Goal: Task Accomplishment & Management: Use online tool/utility

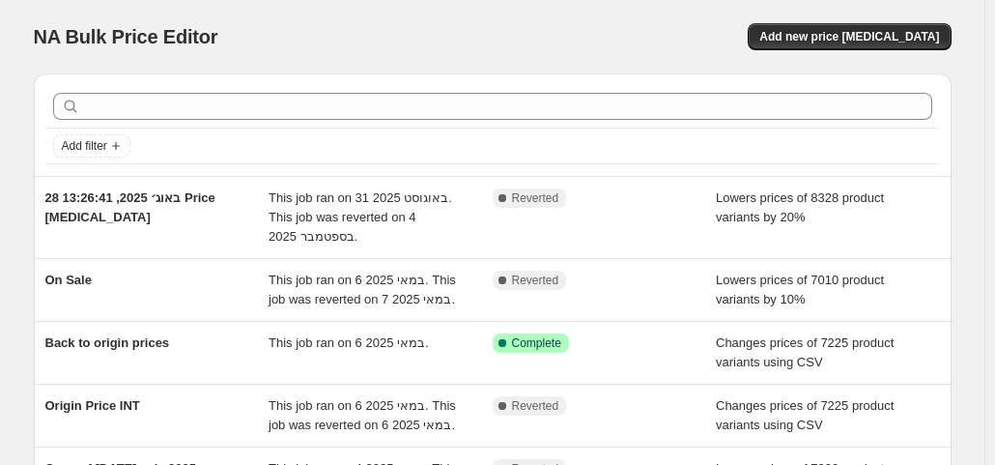
scroll to position [97, 0]
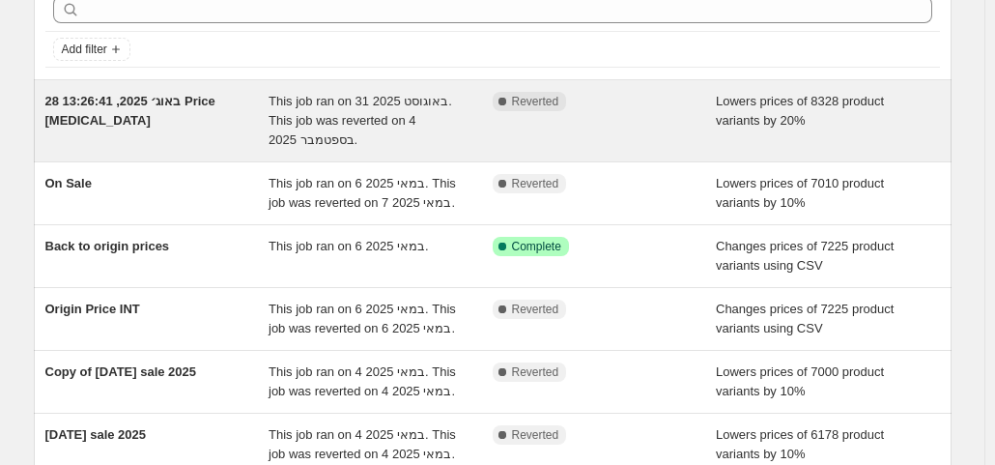
click at [156, 111] on div "28 באוג׳ 2025, 13:26:41 Price [MEDICAL_DATA]" at bounding box center [157, 121] width 224 height 58
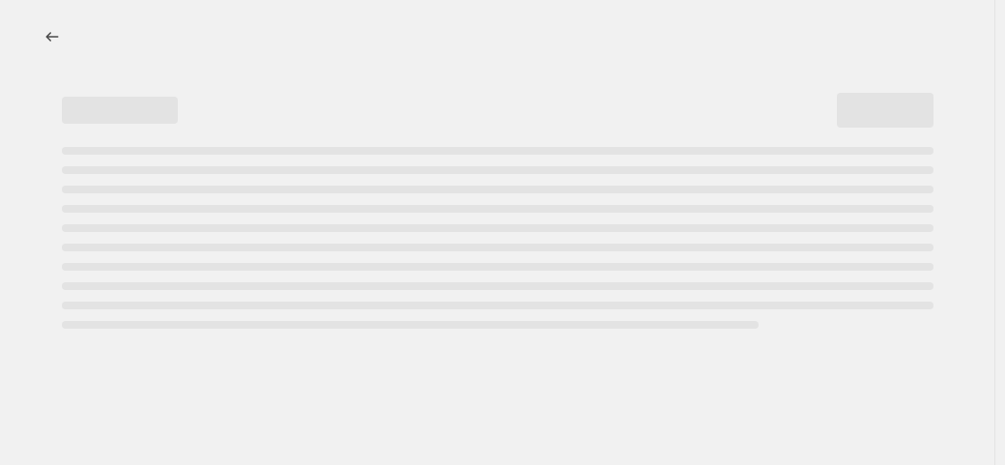
select select "percentage"
select select "tag"
select select "not_equal"
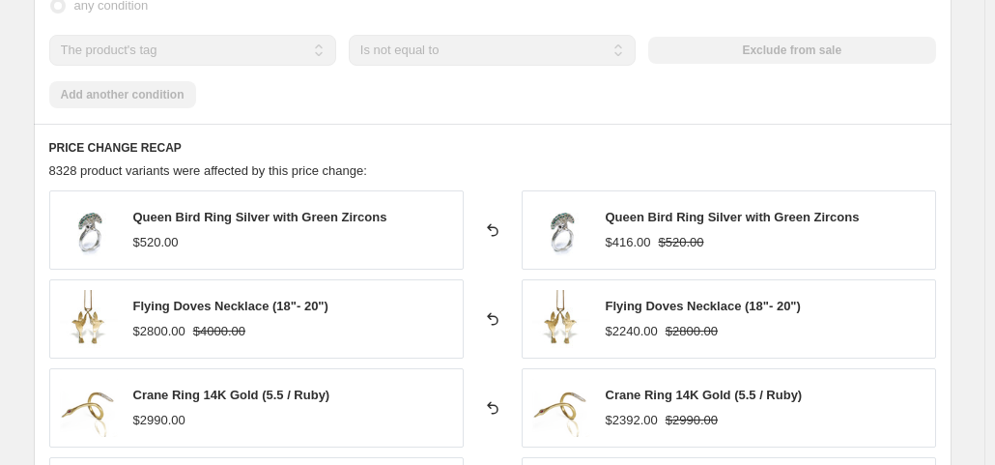
scroll to position [1546, 0]
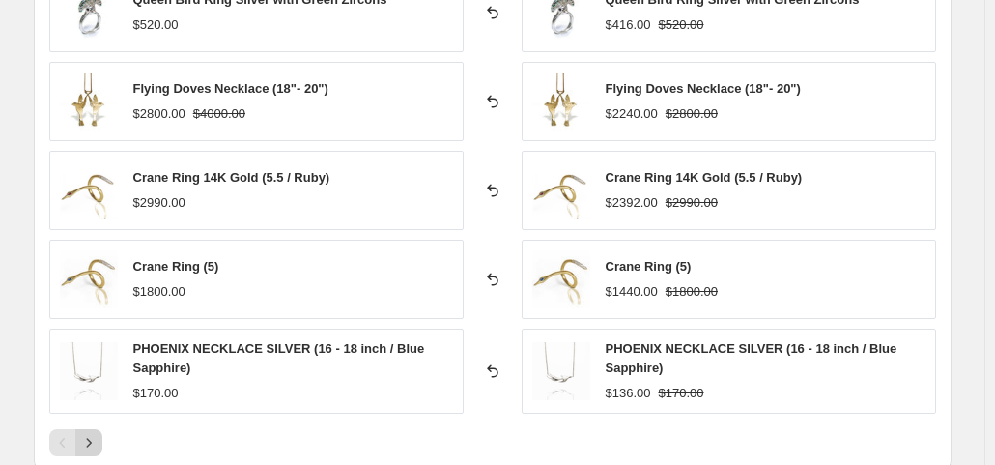
click at [91, 439] on icon "Next" at bounding box center [88, 443] width 5 height 9
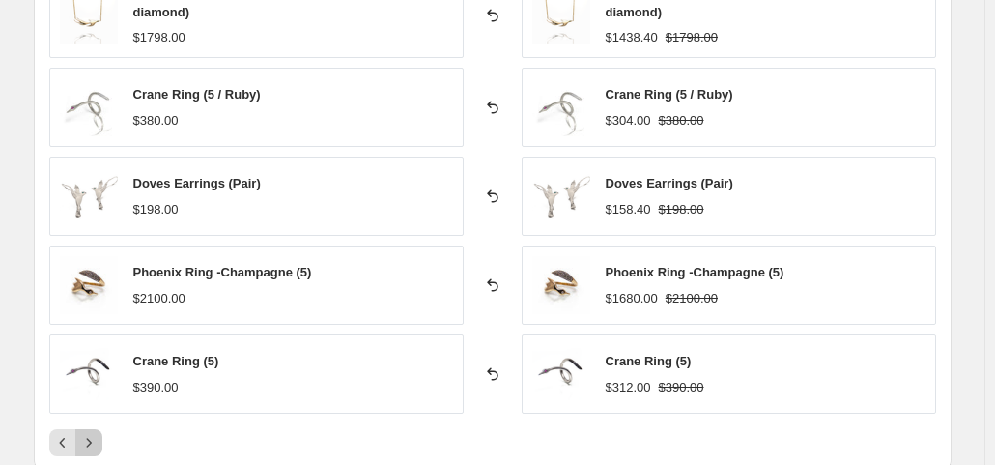
click at [98, 433] on icon "Next" at bounding box center [88, 442] width 19 height 19
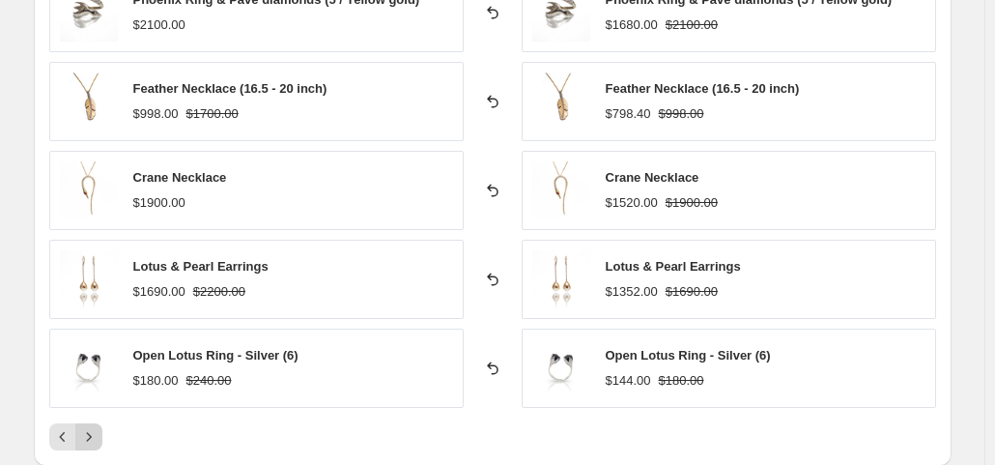
click at [98, 423] on button "Next" at bounding box center [88, 436] width 27 height 27
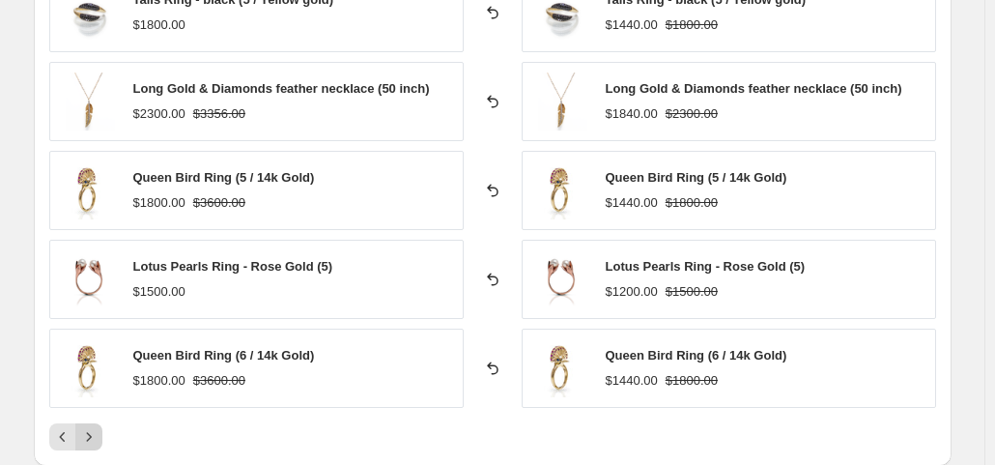
click at [98, 423] on button "Next" at bounding box center [88, 436] width 27 height 27
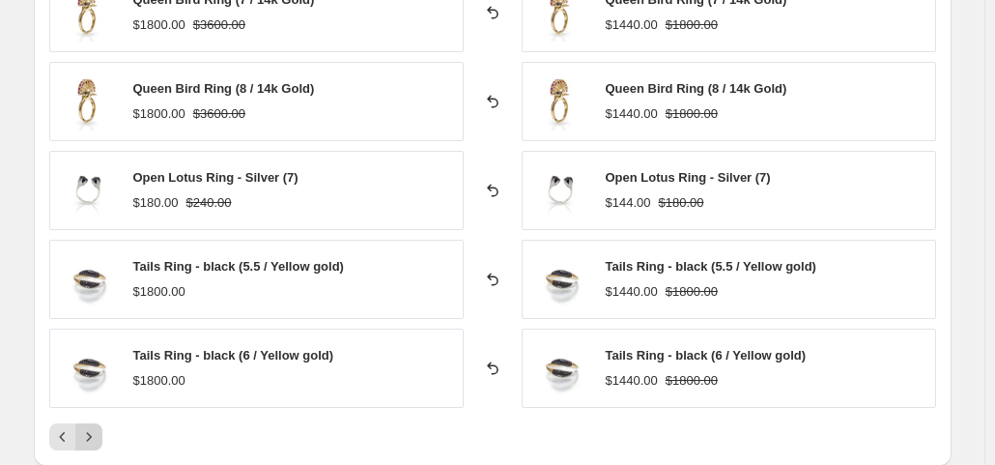
click at [98, 427] on icon "Next" at bounding box center [88, 436] width 19 height 19
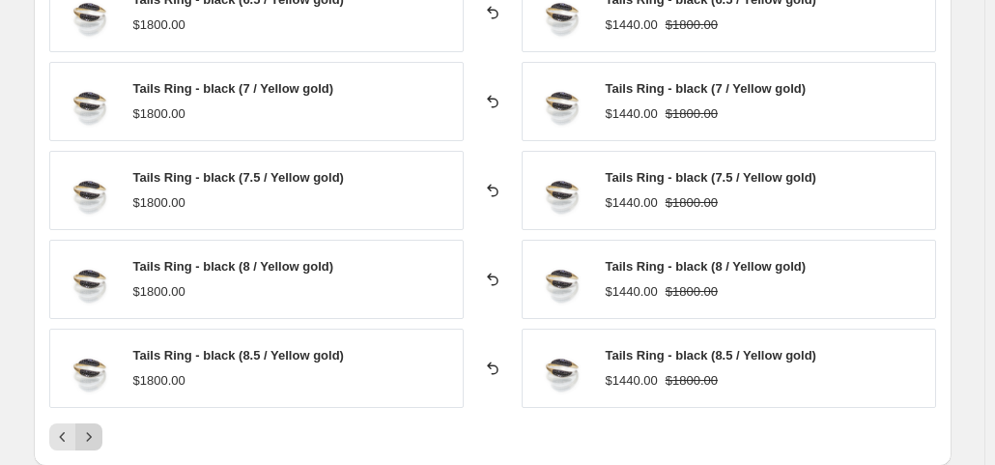
click at [98, 427] on icon "Next" at bounding box center [88, 436] width 19 height 19
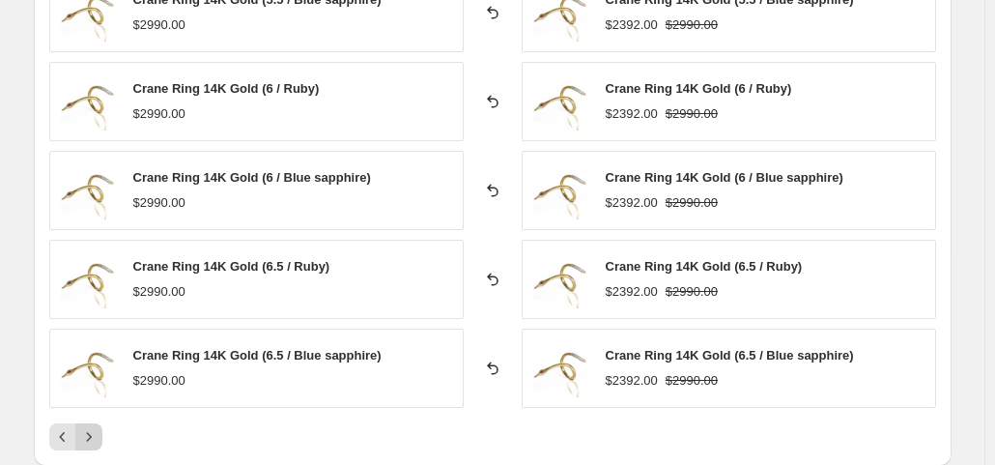
click at [98, 427] on icon "Next" at bounding box center [88, 436] width 19 height 19
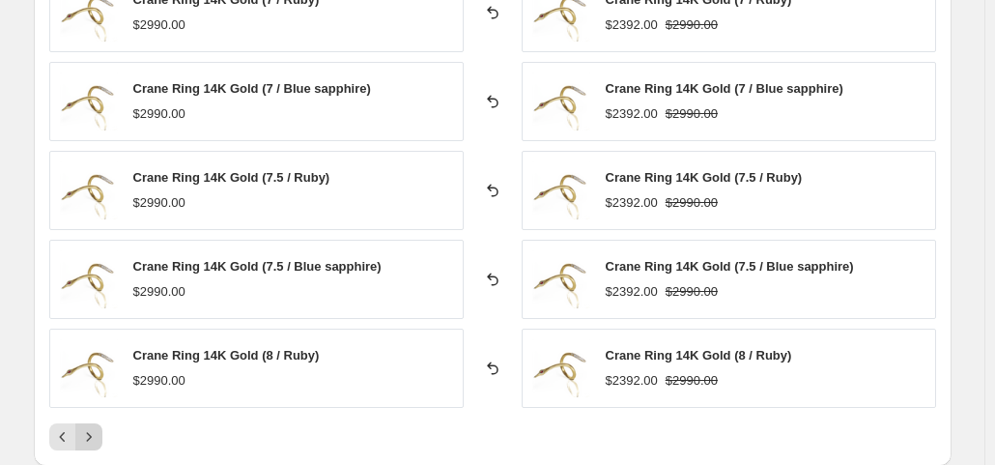
click at [98, 427] on icon "Next" at bounding box center [88, 436] width 19 height 19
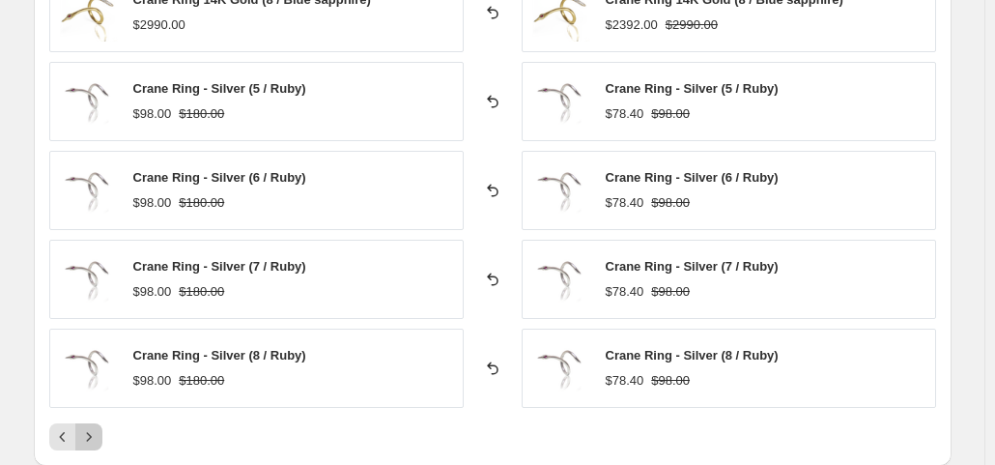
click at [98, 427] on icon "Next" at bounding box center [88, 436] width 19 height 19
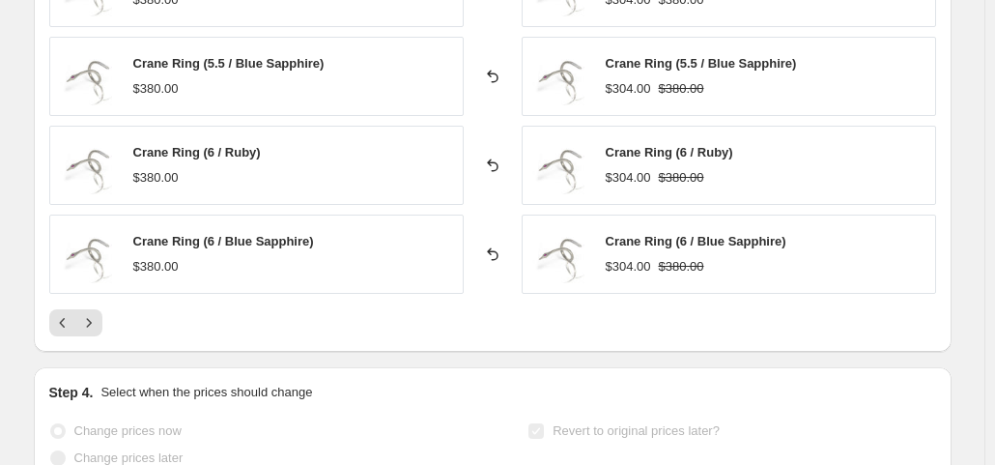
scroll to position [1642, 0]
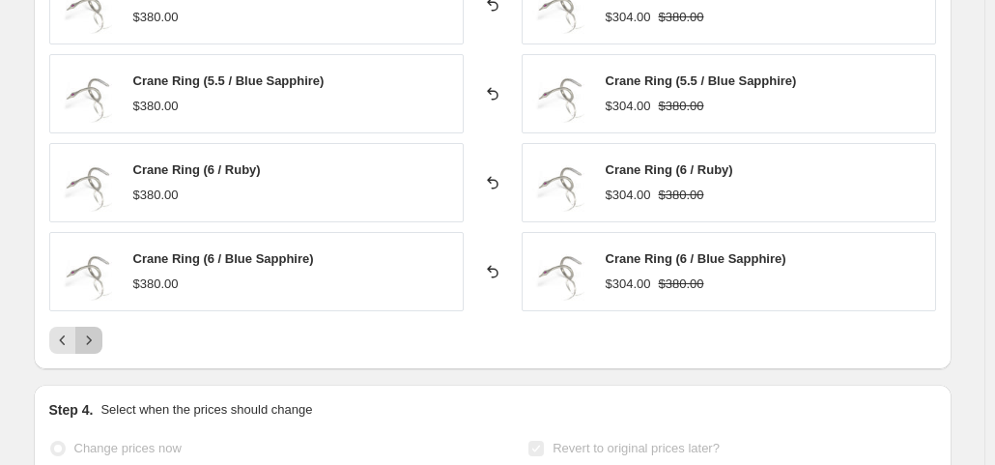
click at [98, 330] on icon "Next" at bounding box center [88, 339] width 19 height 19
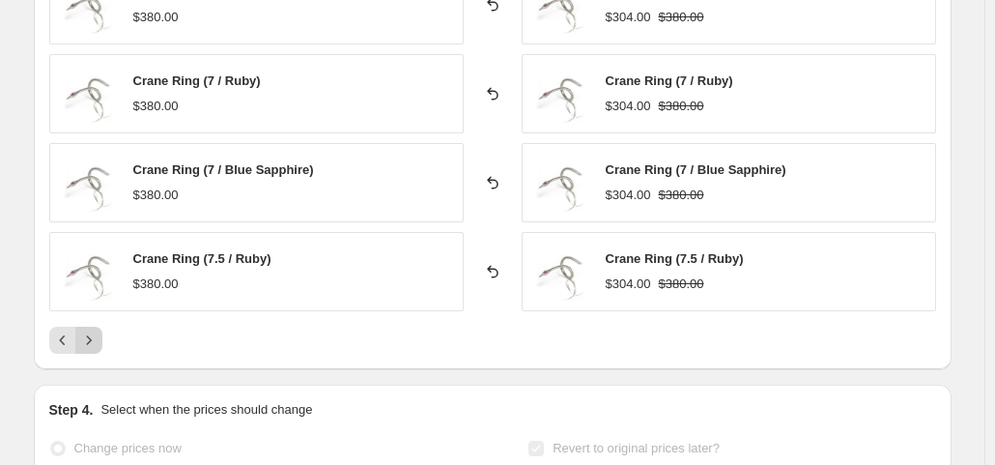
click at [98, 330] on icon "Next" at bounding box center [88, 339] width 19 height 19
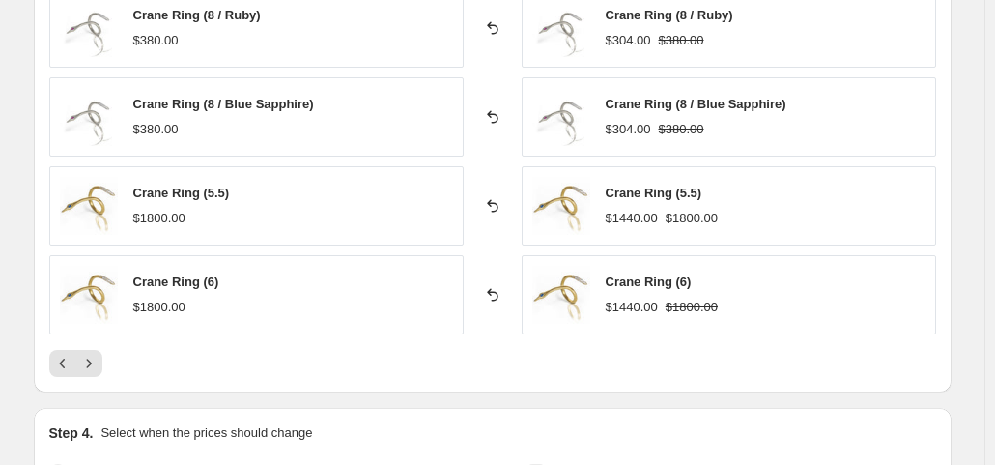
scroll to position [1609, 0]
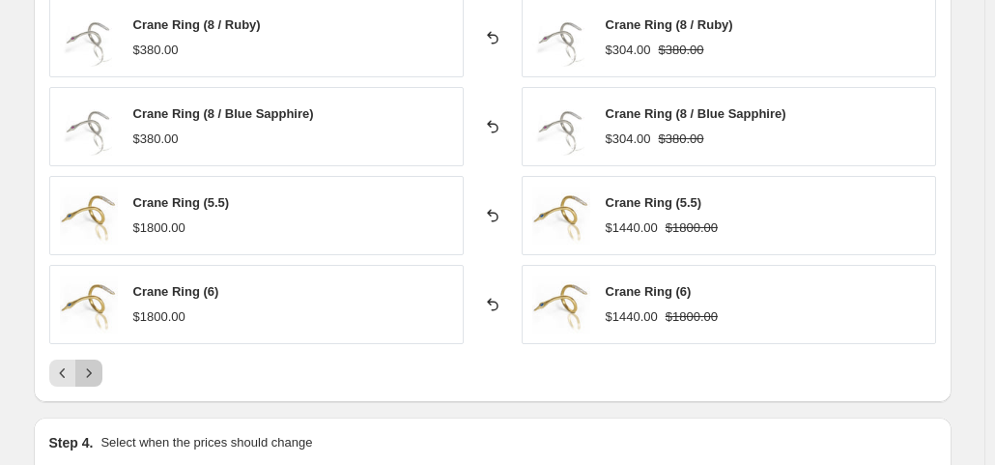
click at [102, 359] on button "Next" at bounding box center [88, 372] width 27 height 27
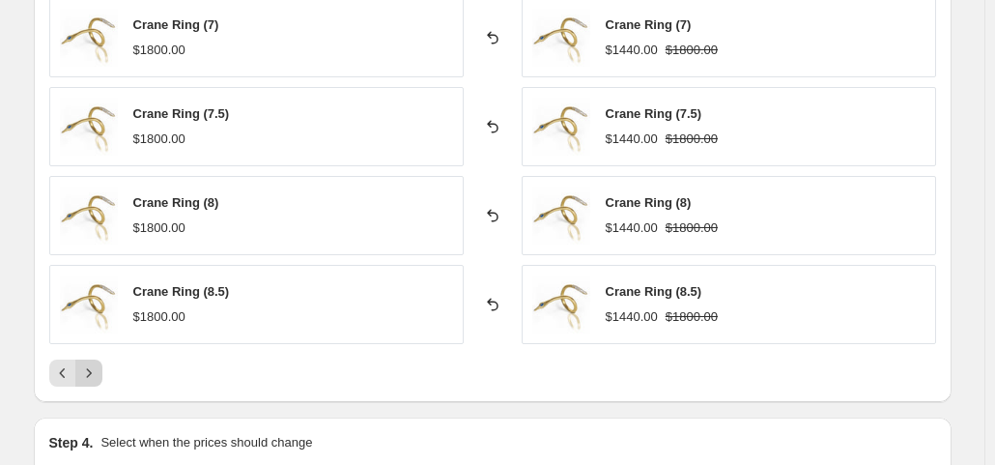
click at [102, 359] on button "Next" at bounding box center [88, 372] width 27 height 27
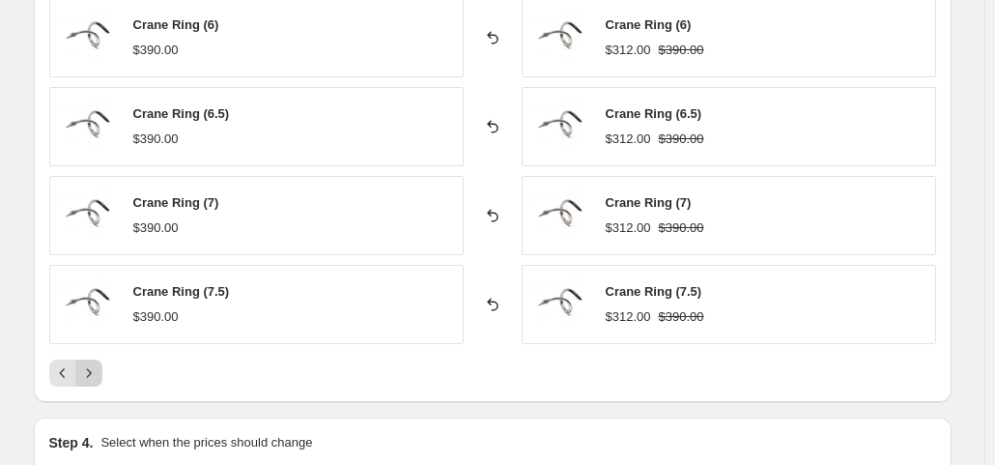
click at [102, 359] on button "Next" at bounding box center [88, 372] width 27 height 27
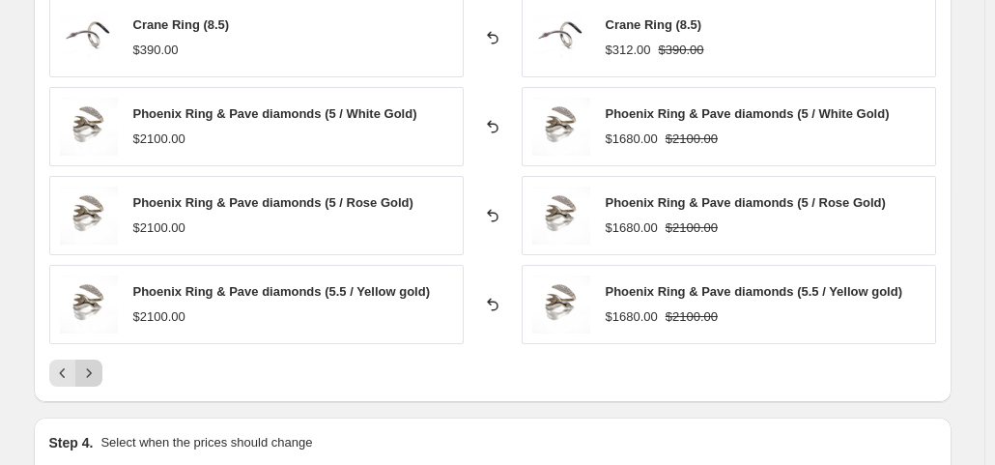
click at [102, 359] on button "Next" at bounding box center [88, 372] width 27 height 27
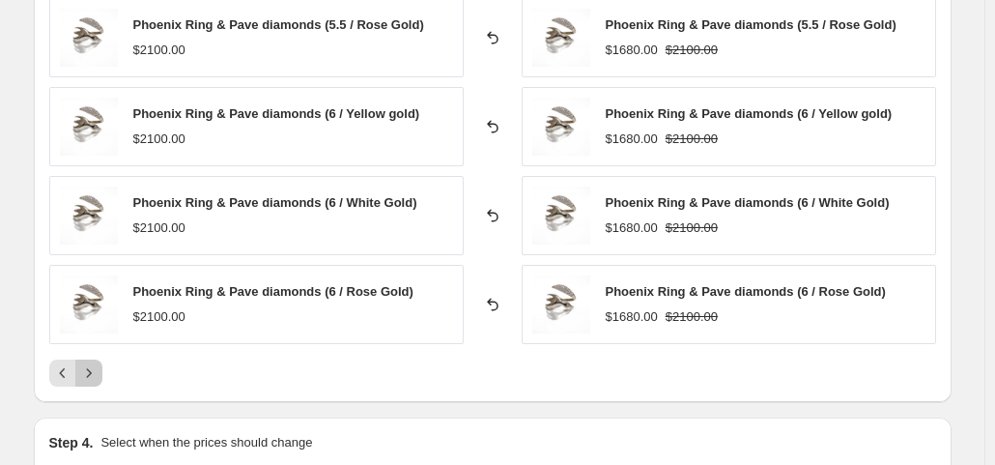
click at [102, 359] on button "Next" at bounding box center [88, 372] width 27 height 27
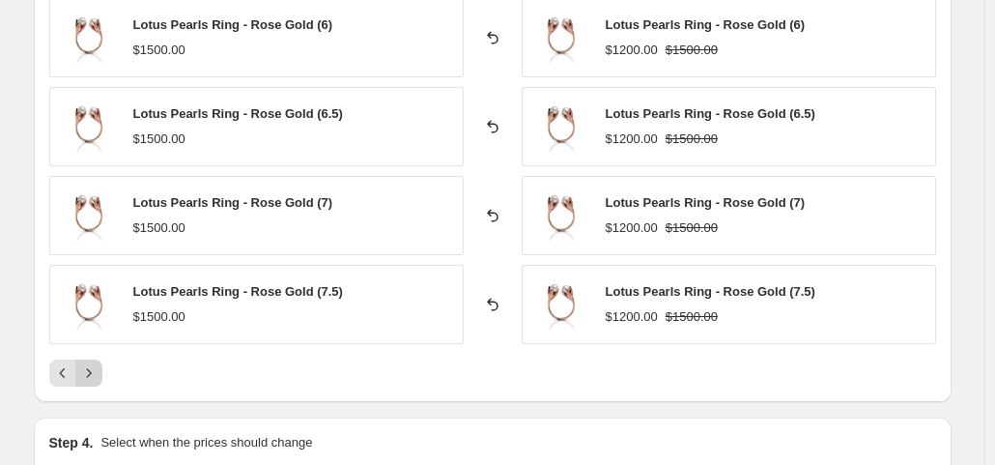
click at [102, 359] on button "Next" at bounding box center [88, 372] width 27 height 27
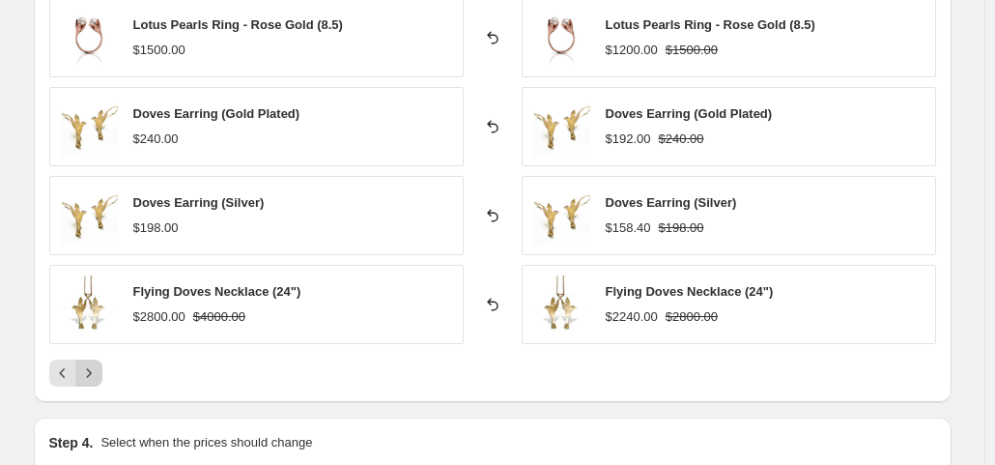
click at [102, 359] on button "Next" at bounding box center [88, 372] width 27 height 27
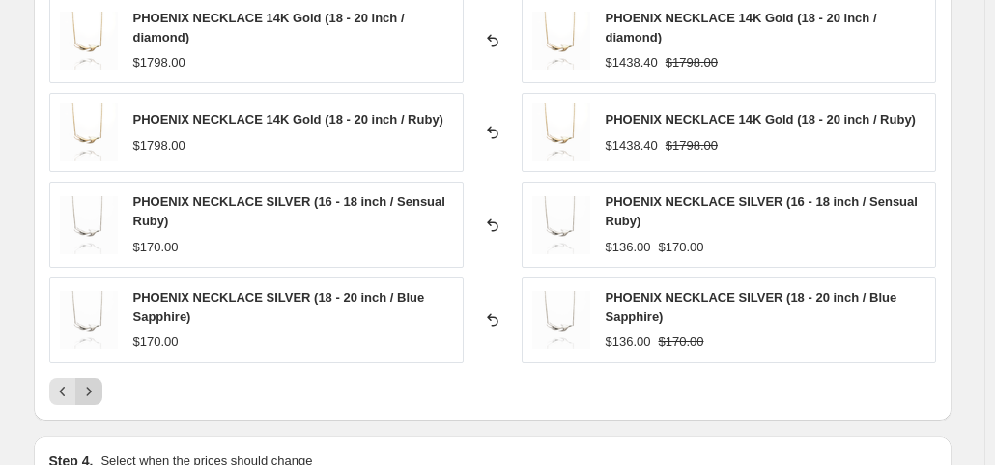
click at [91, 386] on icon "Next" at bounding box center [88, 390] width 5 height 9
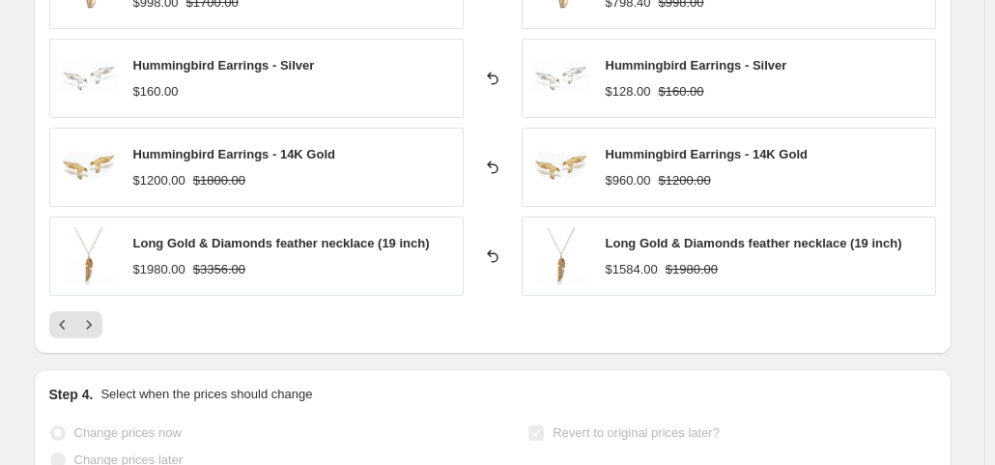
scroll to position [1706, 0]
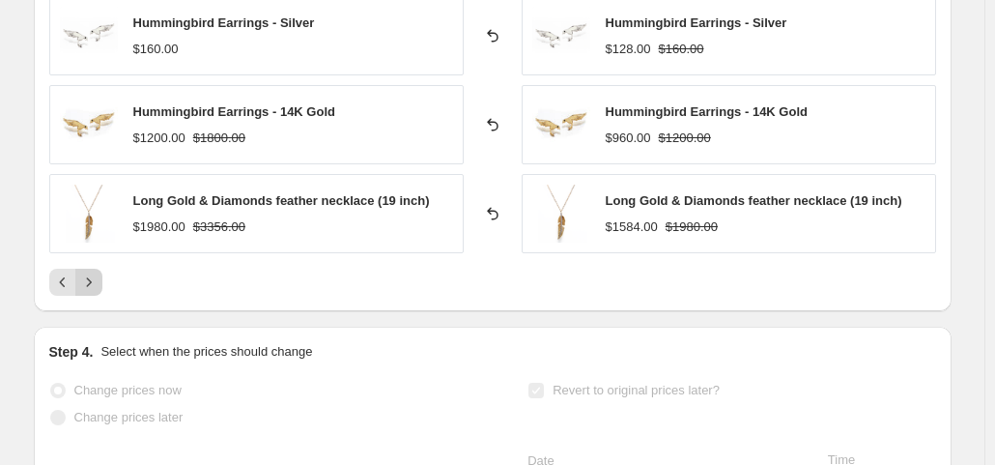
click at [99, 272] on icon "Next" at bounding box center [88, 281] width 19 height 19
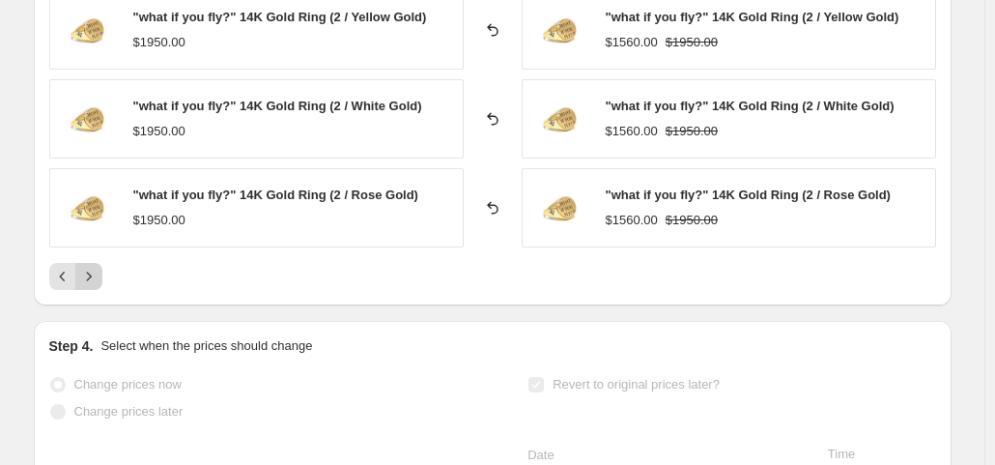
click at [99, 267] on icon "Next" at bounding box center [88, 276] width 19 height 19
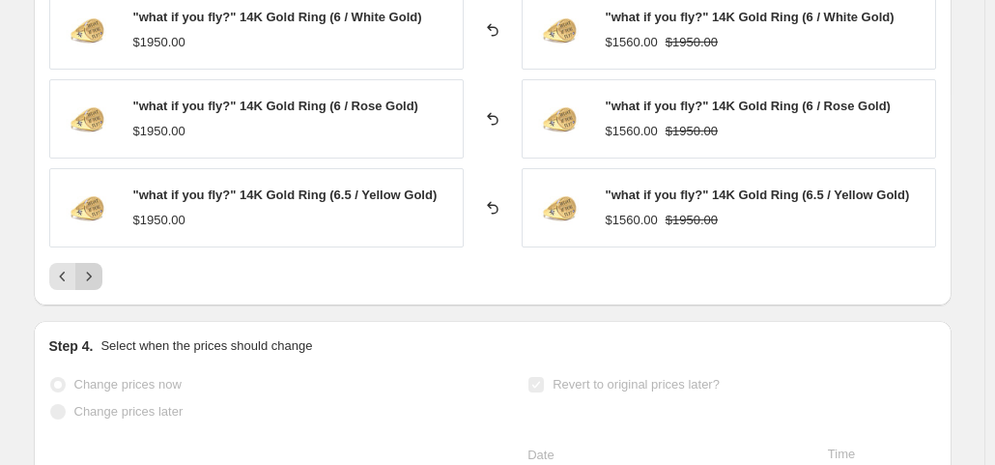
click at [99, 267] on icon "Next" at bounding box center [88, 276] width 19 height 19
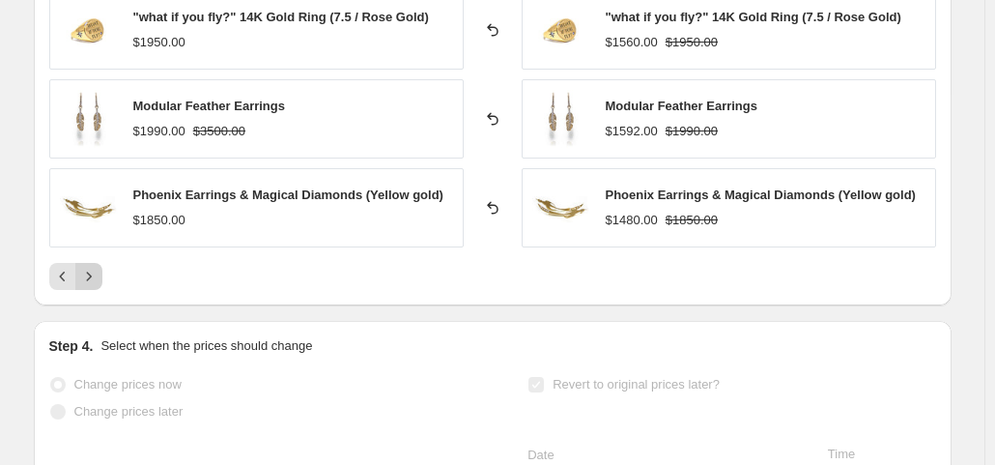
click at [99, 267] on icon "Next" at bounding box center [88, 276] width 19 height 19
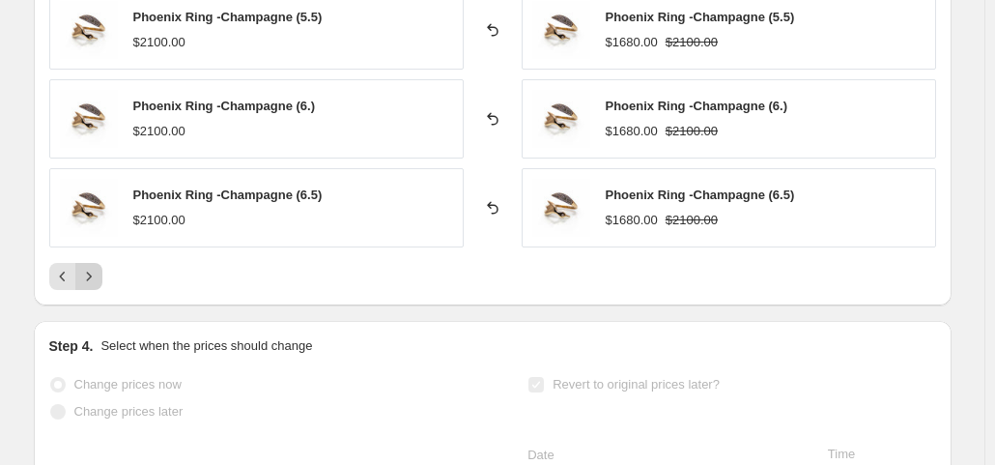
click at [99, 267] on icon "Next" at bounding box center [88, 276] width 19 height 19
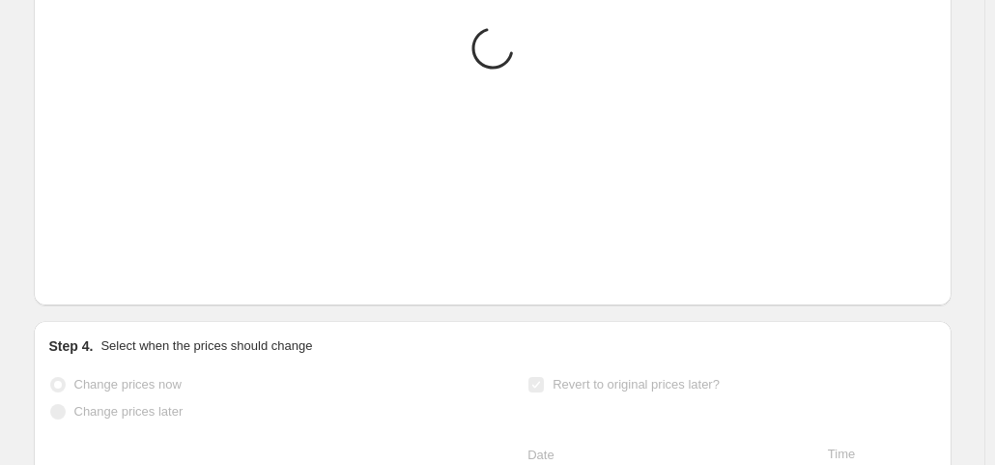
click at [99, 267] on icon "Next" at bounding box center [88, 276] width 19 height 19
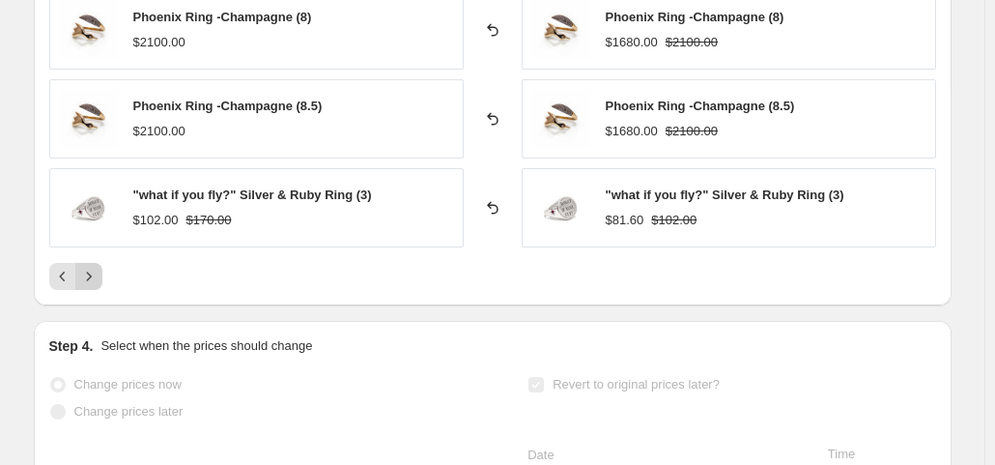
click at [99, 267] on icon "Next" at bounding box center [88, 276] width 19 height 19
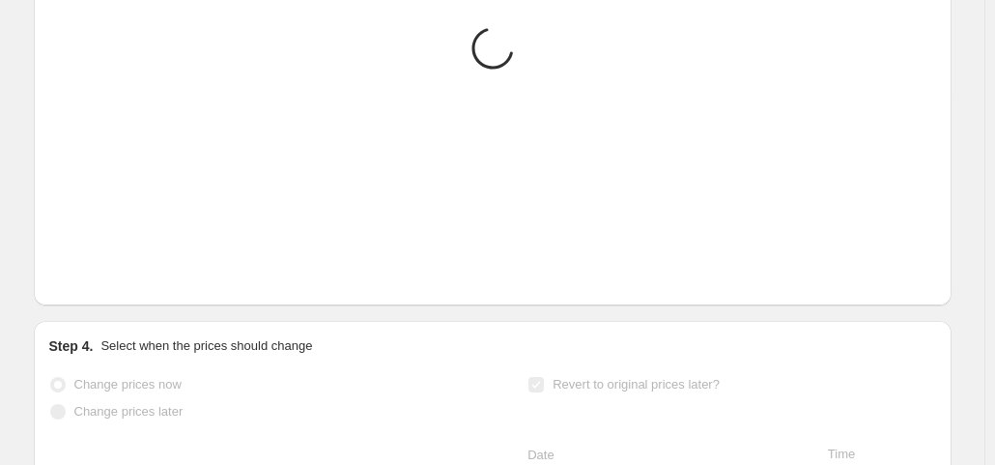
click at [99, 267] on icon "Next" at bounding box center [88, 276] width 19 height 19
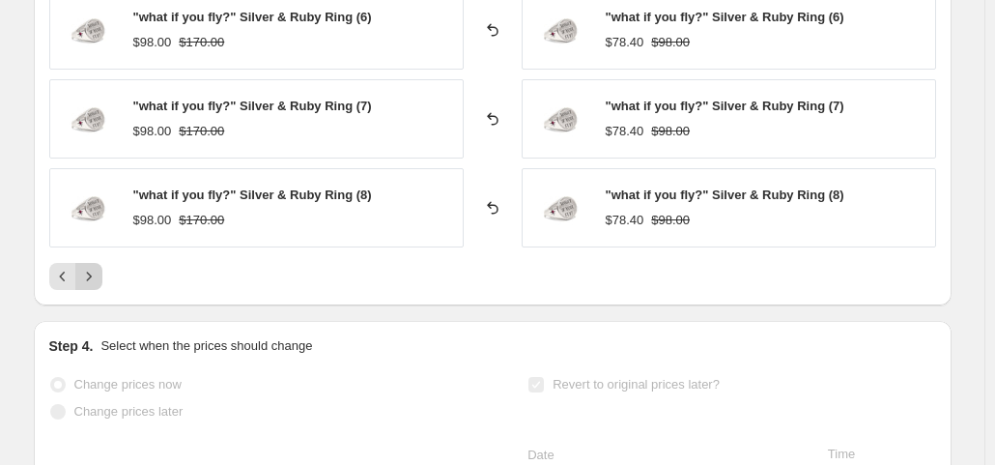
click at [99, 267] on icon "Next" at bounding box center [88, 276] width 19 height 19
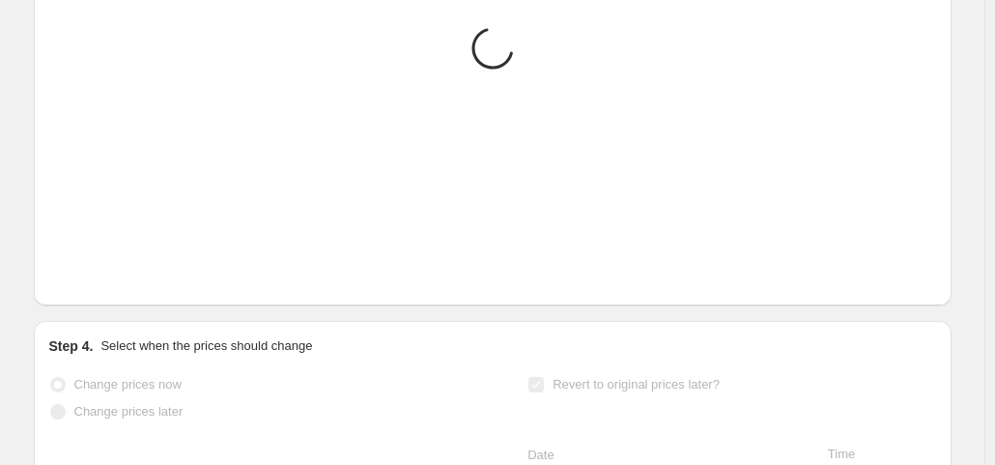
click at [99, 267] on icon "Next" at bounding box center [88, 276] width 19 height 19
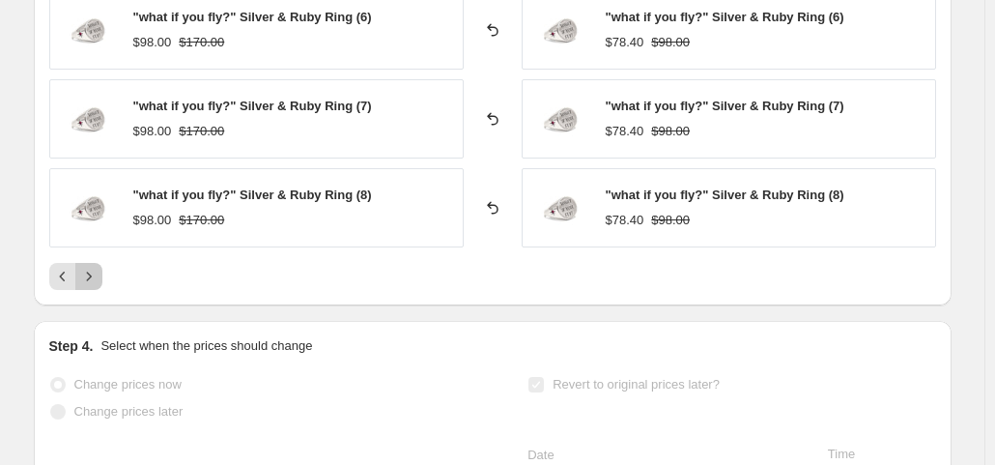
click at [99, 267] on icon "Next" at bounding box center [88, 276] width 19 height 19
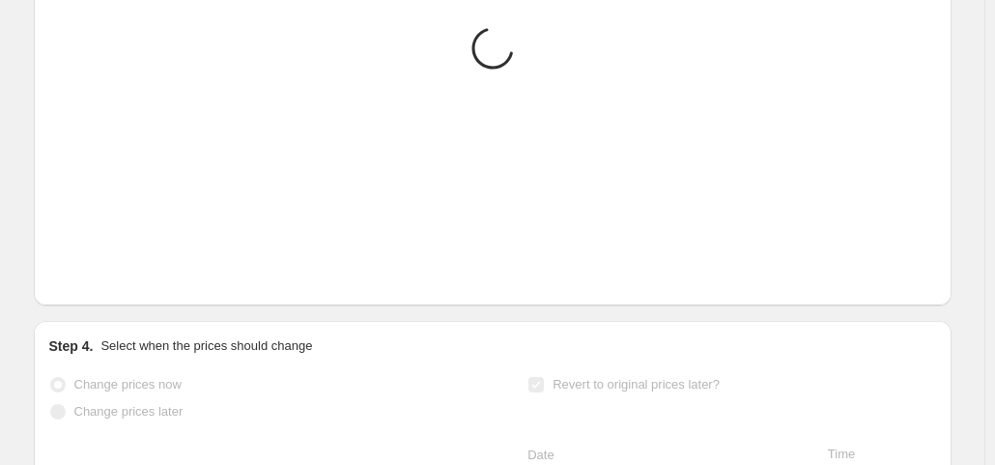
click at [99, 267] on icon "Next" at bounding box center [88, 276] width 19 height 19
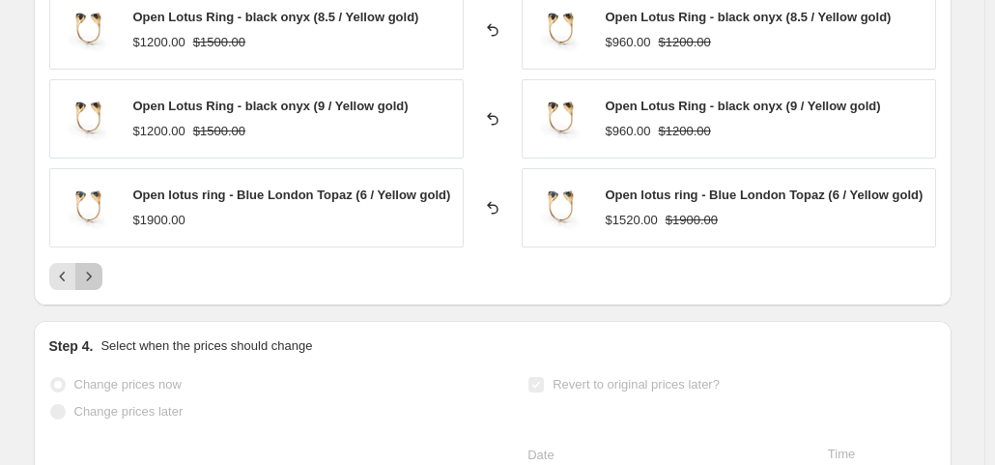
click at [99, 267] on icon "Next" at bounding box center [88, 276] width 19 height 19
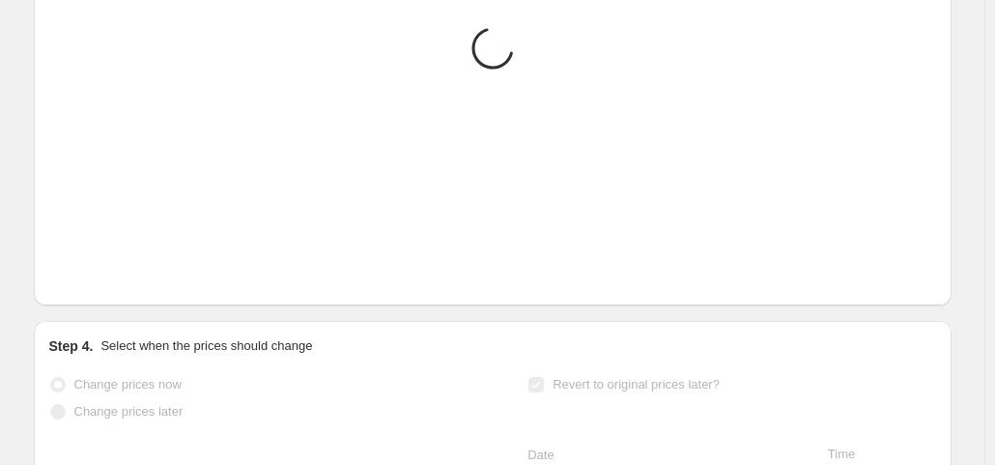
click at [99, 267] on icon "Next" at bounding box center [88, 276] width 19 height 19
click at [99, 242] on div "Loading... Placeholder $59.05 $65.61 Changed to Placeholder $53.15 $59.05 Loadi…" at bounding box center [492, 51] width 887 height 477
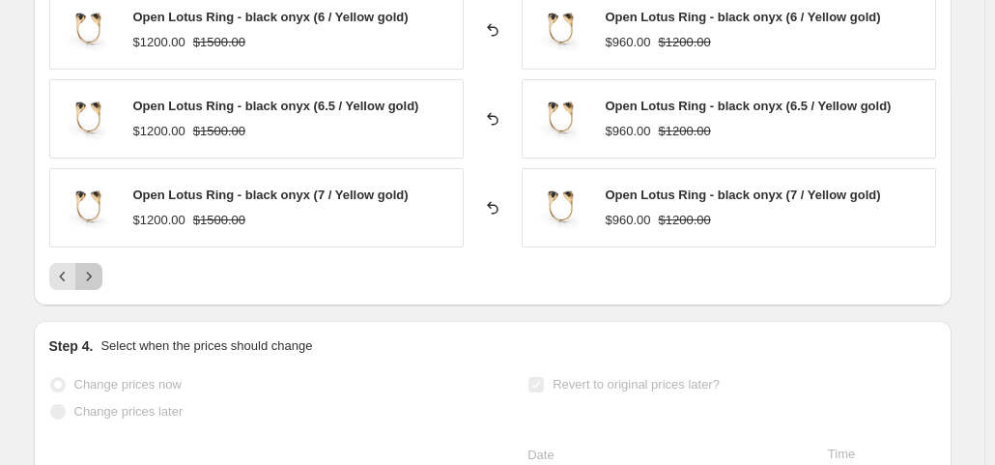
click at [99, 267] on icon "Next" at bounding box center [88, 276] width 19 height 19
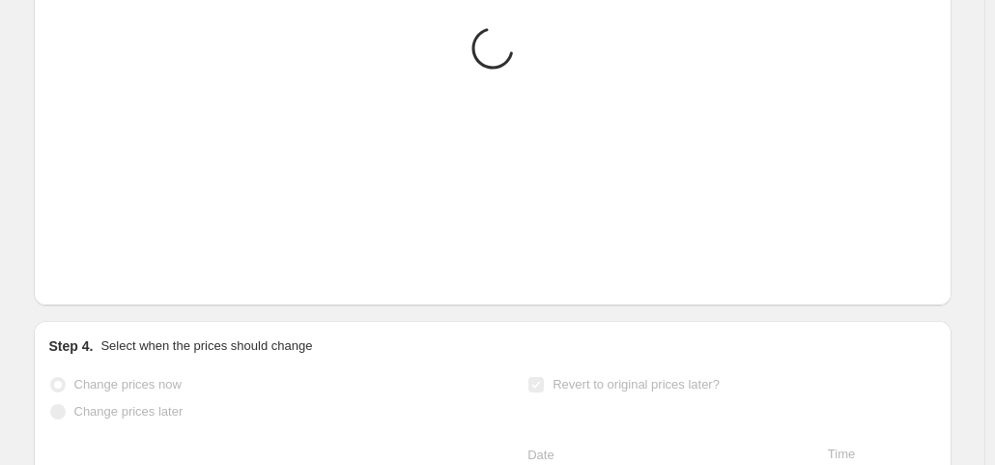
click at [99, 267] on icon "Next" at bounding box center [88, 276] width 19 height 19
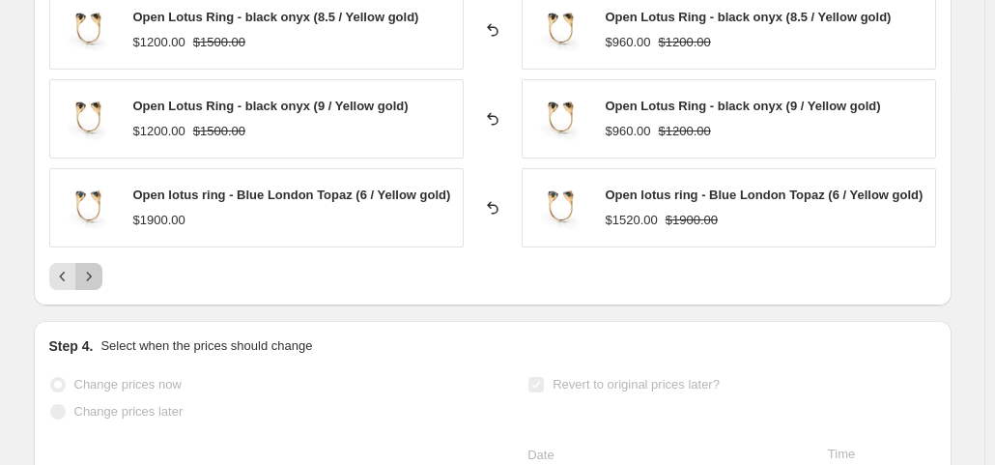
click at [99, 242] on div "Open Lotus Ring - black onyx (7.5 / Yellow gold) $1200.00 $1500.00 Reverted bac…" at bounding box center [492, 51] width 887 height 477
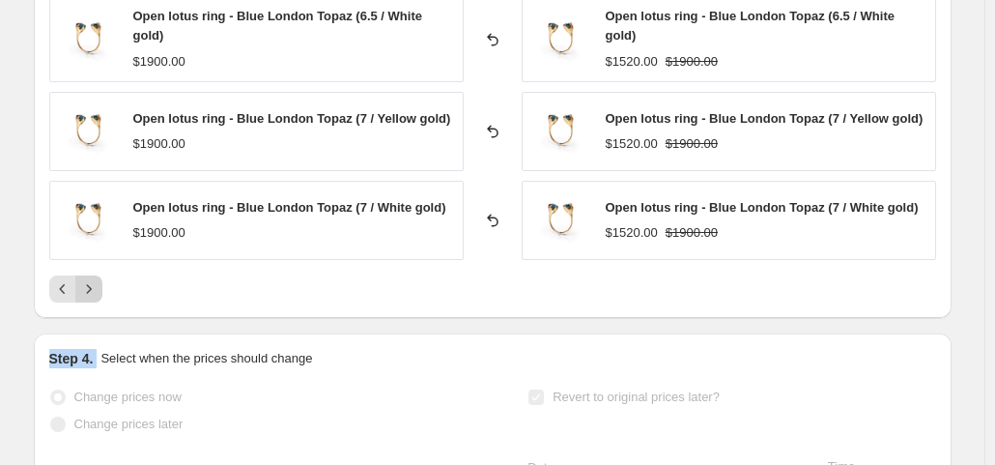
click at [99, 242] on div "Open lotus ring - Blue London Topaz (6 / White gold) $1900.00 Reverted back Ope…" at bounding box center [492, 58] width 887 height 490
click at [99, 275] on button "Next" at bounding box center [88, 288] width 27 height 27
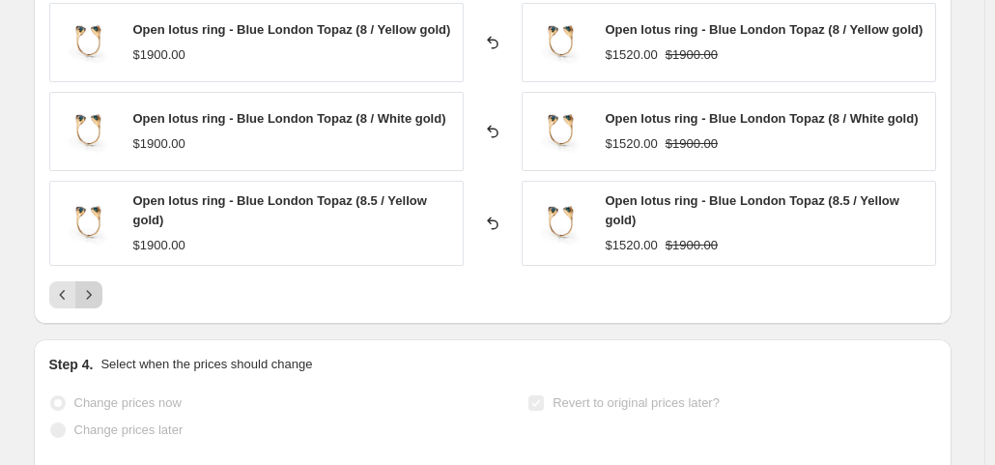
click at [99, 250] on div "Open lotus ring - Blue London Topaz (7.5 / Yellow gold) $1900.00 Reverted back …" at bounding box center [492, 61] width 887 height 496
click at [102, 281] on button "Next" at bounding box center [88, 294] width 27 height 27
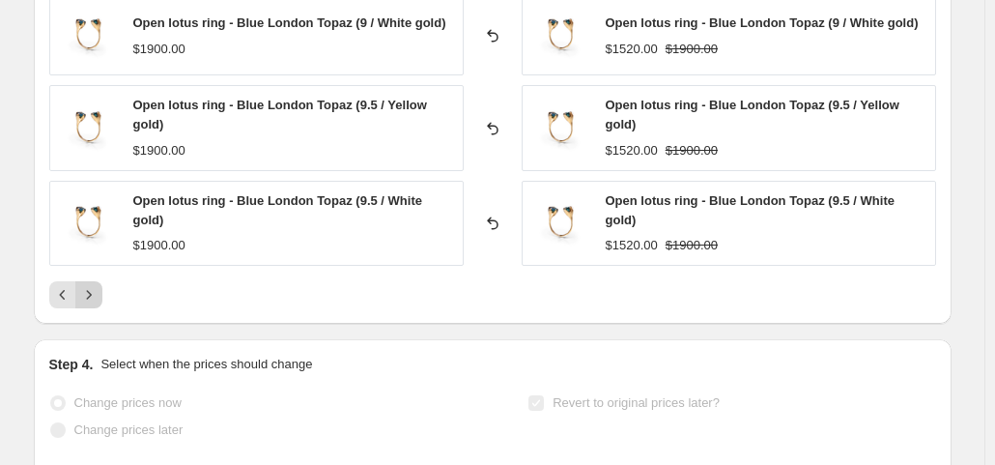
click at [100, 281] on button "Next" at bounding box center [88, 294] width 27 height 27
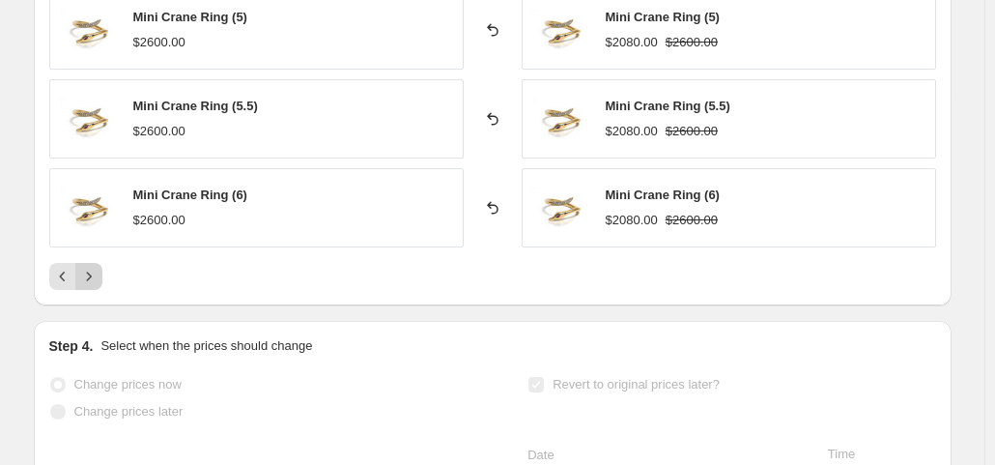
click at [99, 267] on icon "Next" at bounding box center [88, 276] width 19 height 19
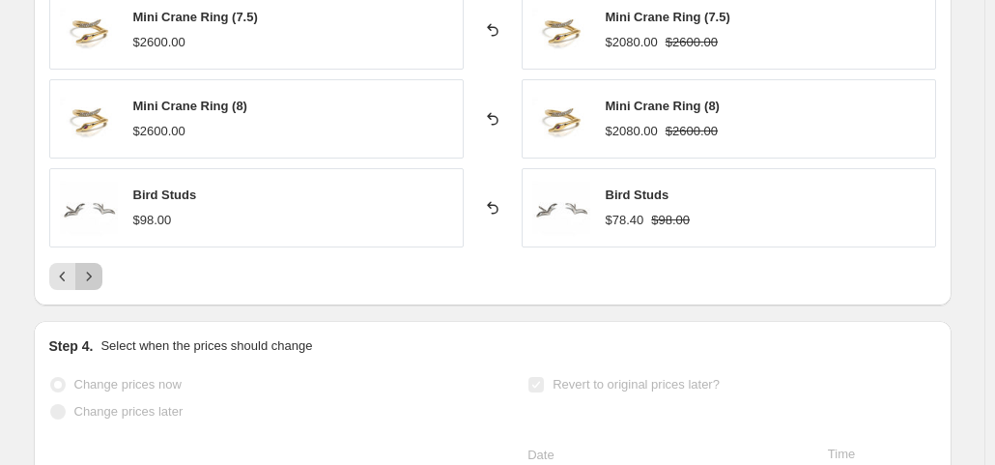
click at [99, 267] on icon "Next" at bounding box center [88, 276] width 19 height 19
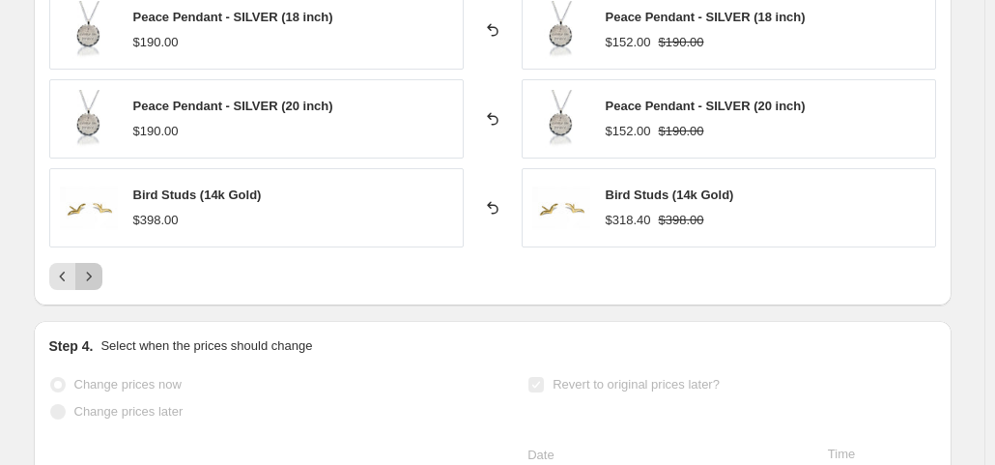
click at [99, 267] on icon "Next" at bounding box center [88, 276] width 19 height 19
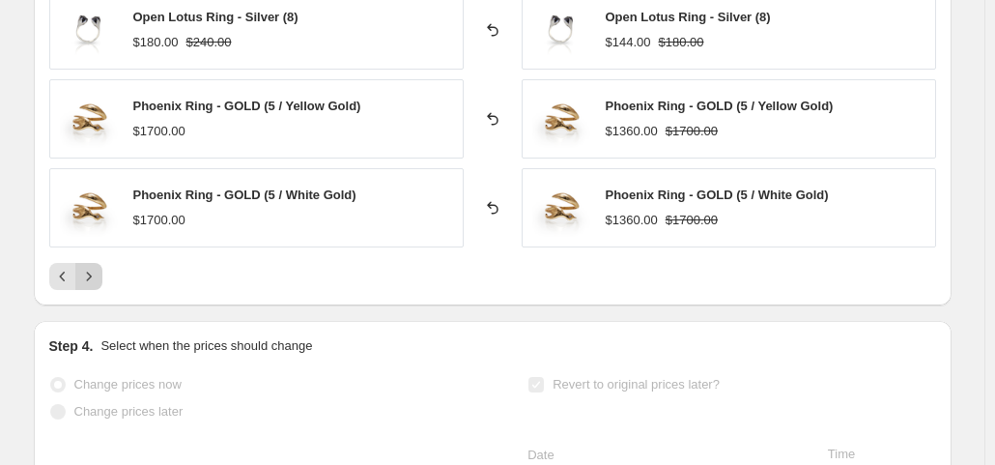
click at [99, 267] on icon "Next" at bounding box center [88, 276] width 19 height 19
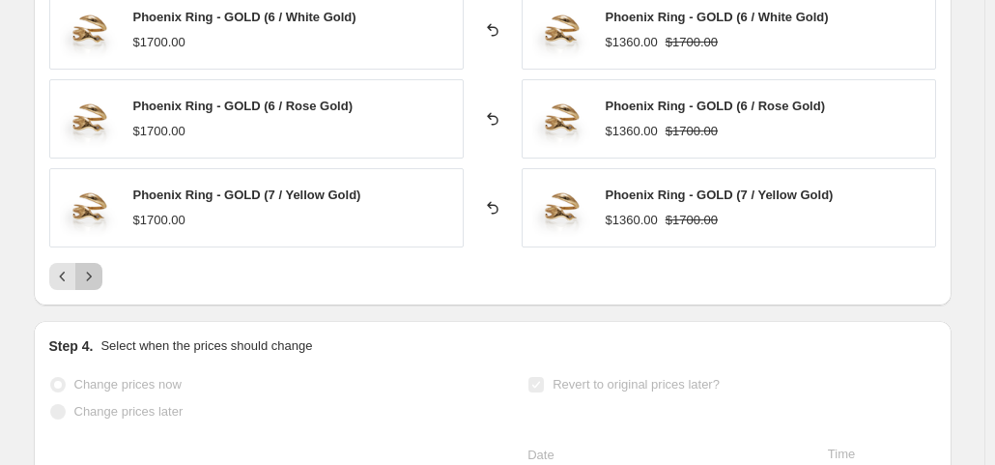
click at [99, 267] on icon "Next" at bounding box center [88, 276] width 19 height 19
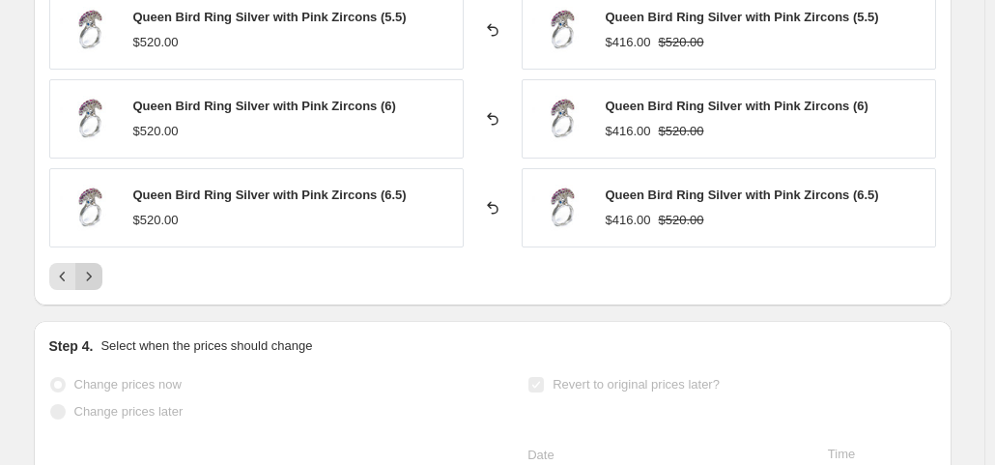
click at [99, 267] on icon "Next" at bounding box center [88, 276] width 19 height 19
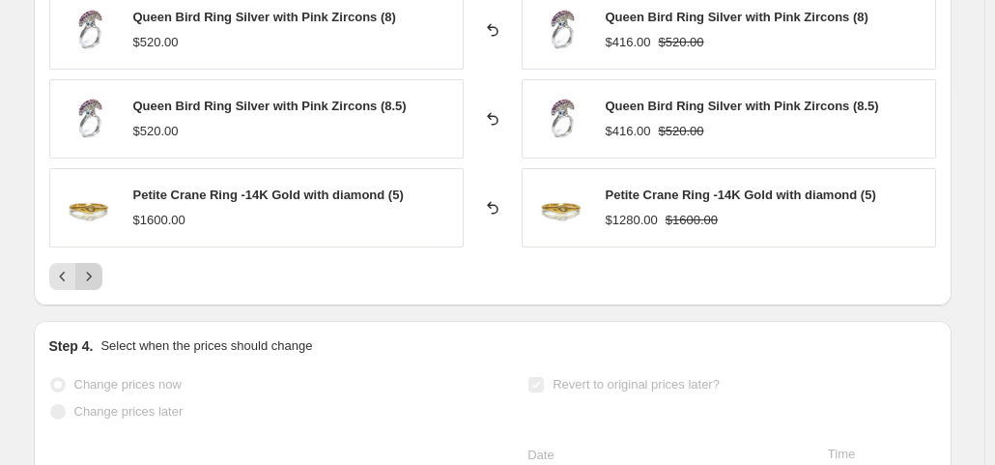
click at [99, 267] on icon "Next" at bounding box center [88, 276] width 19 height 19
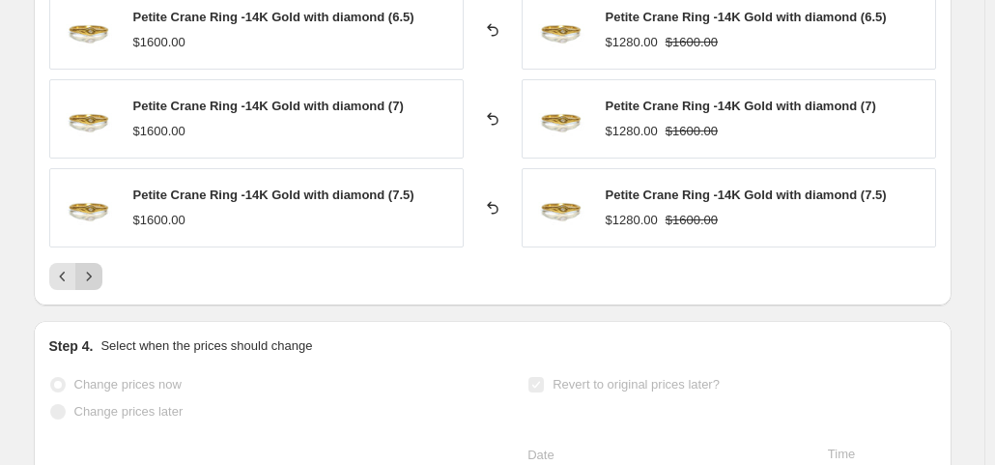
click at [99, 267] on icon "Next" at bounding box center [88, 276] width 19 height 19
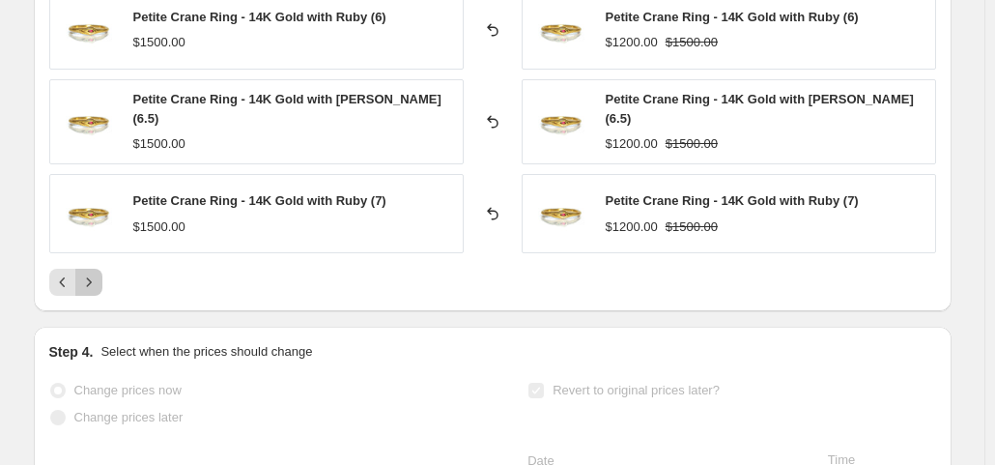
click at [99, 272] on icon "Next" at bounding box center [88, 281] width 19 height 19
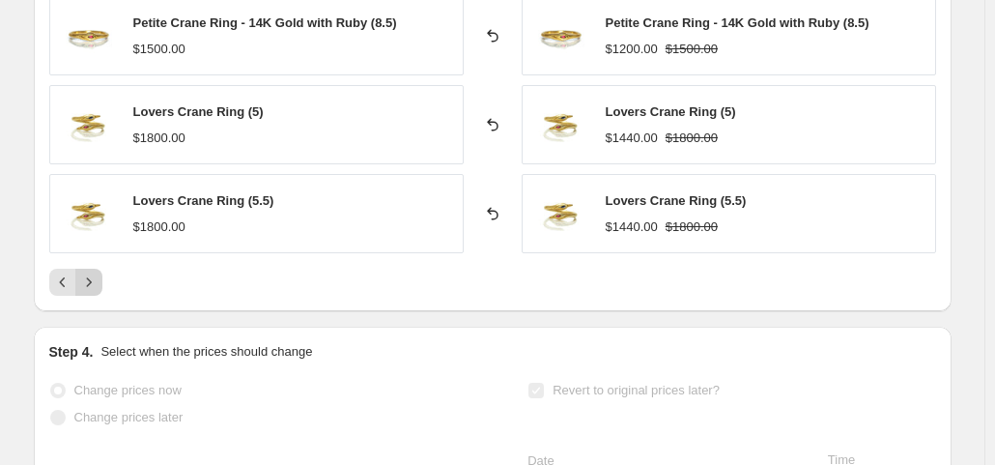
click at [99, 272] on icon "Next" at bounding box center [88, 281] width 19 height 19
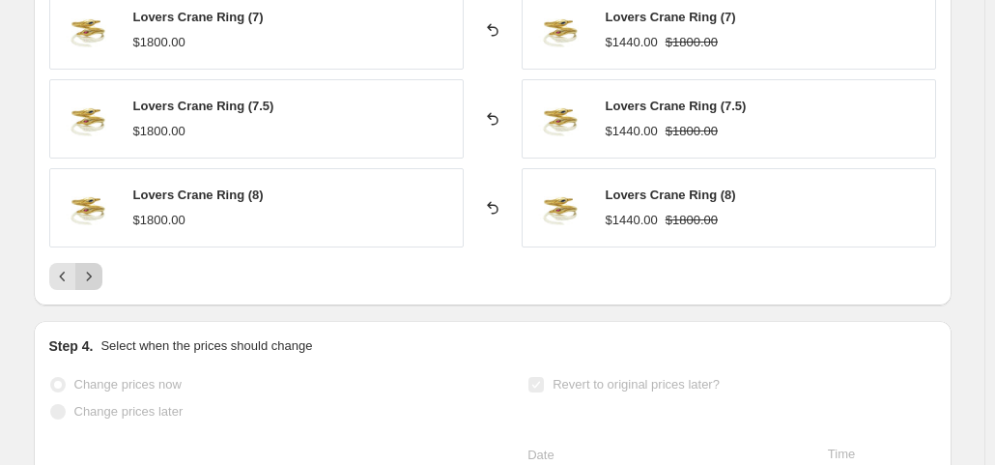
click at [99, 267] on icon "Next" at bounding box center [88, 276] width 19 height 19
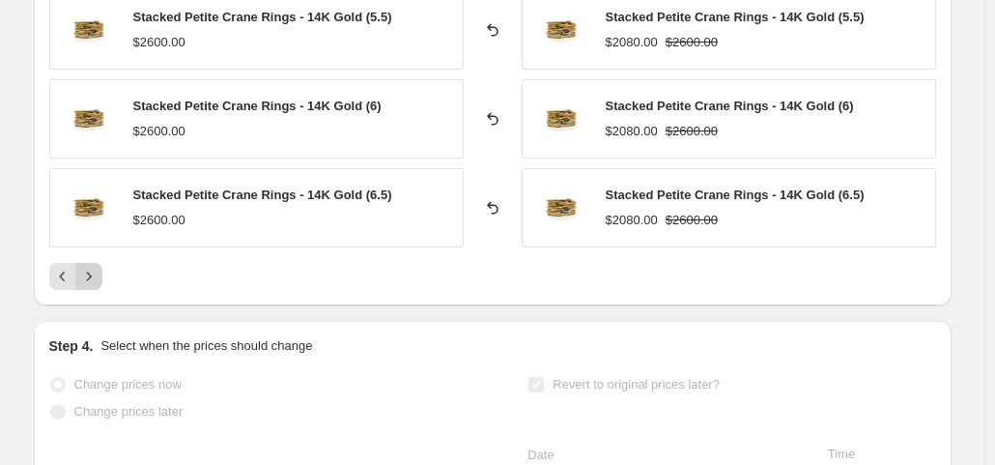
click at [99, 267] on icon "Next" at bounding box center [88, 276] width 19 height 19
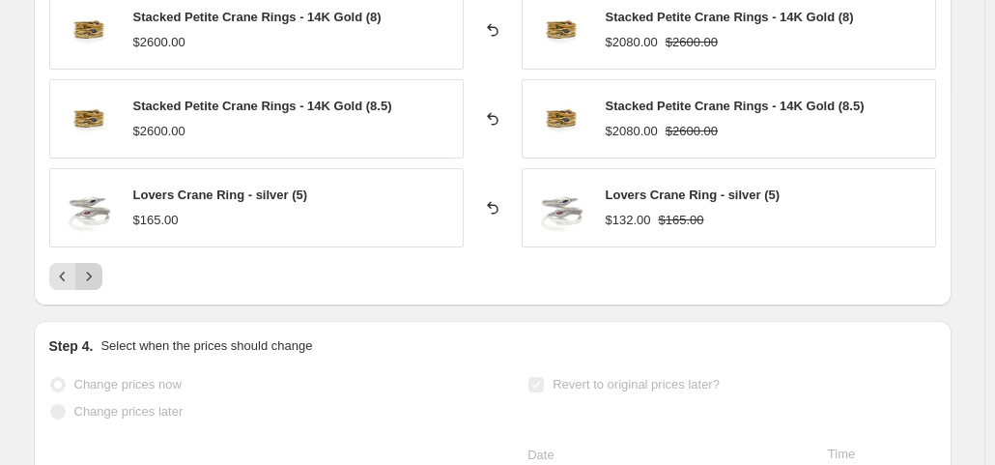
click at [99, 267] on icon "Next" at bounding box center [88, 276] width 19 height 19
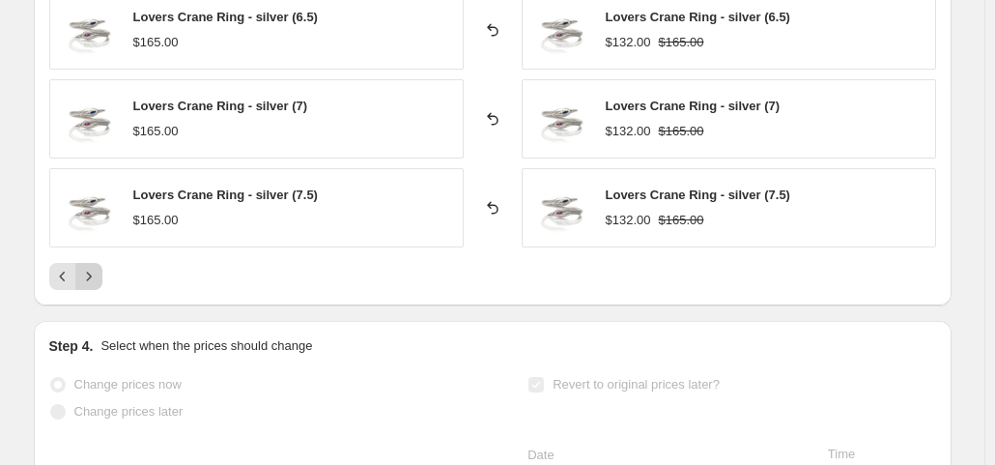
click at [99, 267] on icon "Next" at bounding box center [88, 276] width 19 height 19
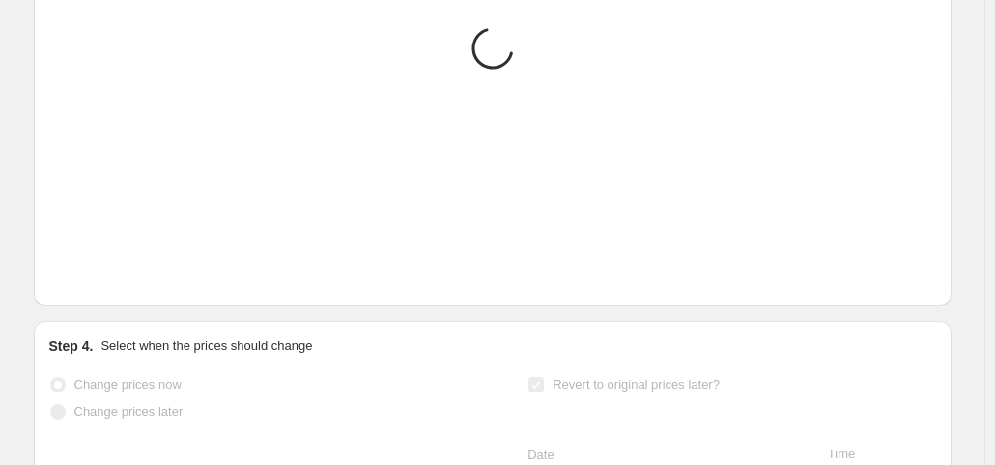
click at [99, 267] on icon "Next" at bounding box center [88, 276] width 19 height 19
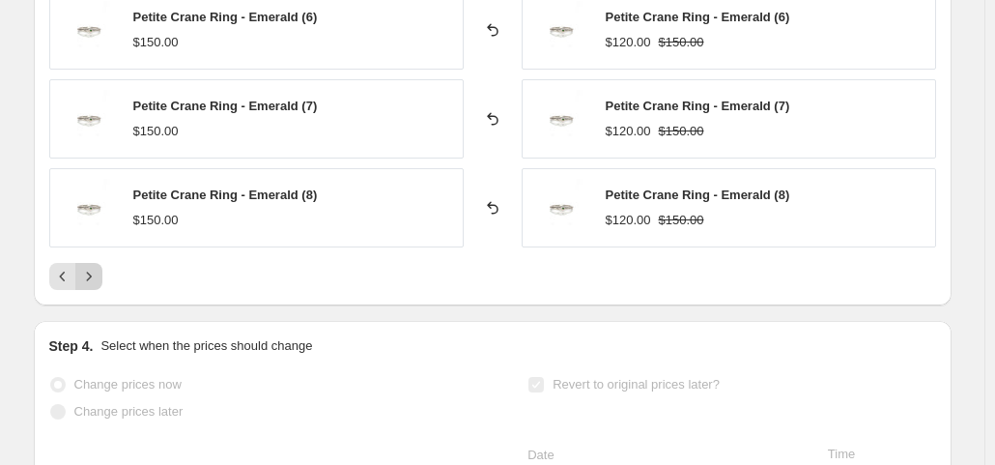
click at [99, 267] on icon "Next" at bounding box center [88, 276] width 19 height 19
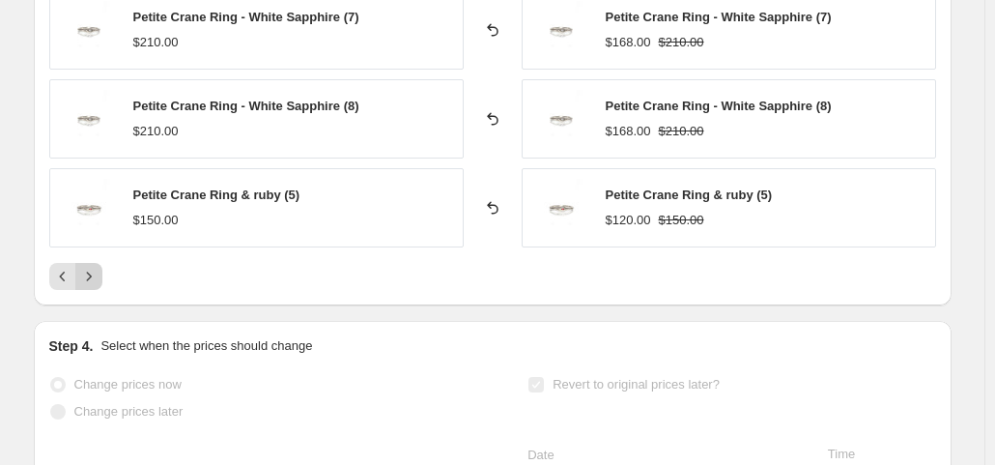
click at [99, 267] on icon "Next" at bounding box center [88, 276] width 19 height 19
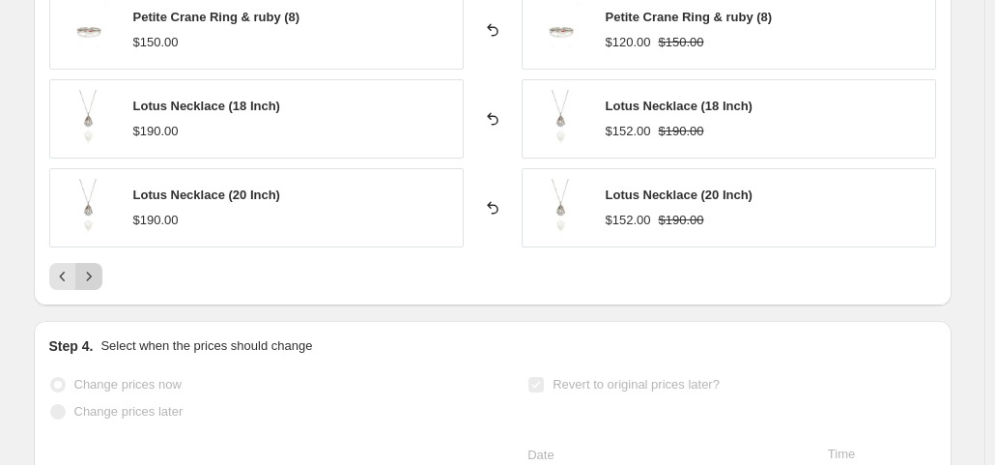
click at [99, 267] on icon "Next" at bounding box center [88, 276] width 19 height 19
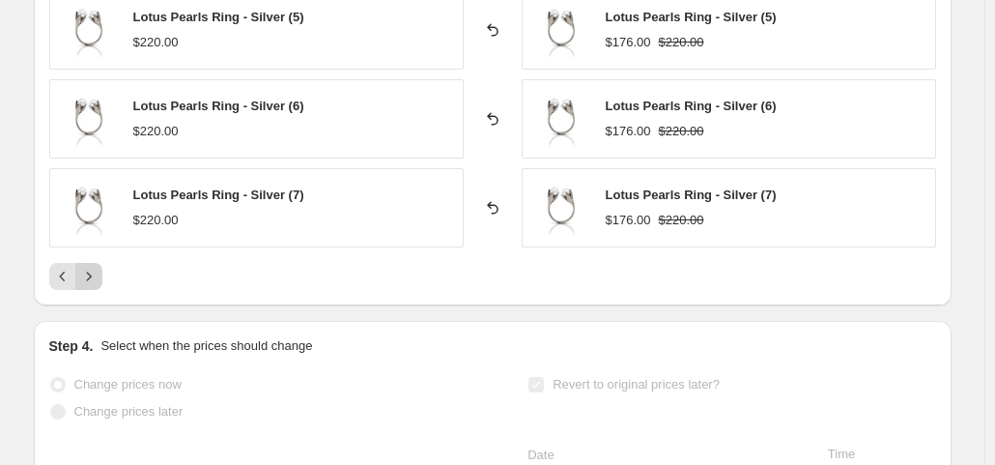
click at [93, 267] on icon "Next" at bounding box center [88, 276] width 19 height 19
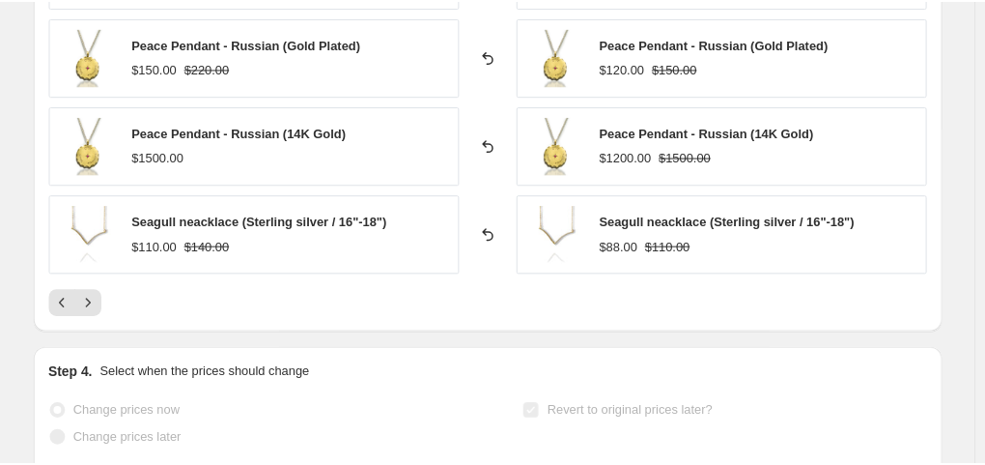
scroll to position [1546, 0]
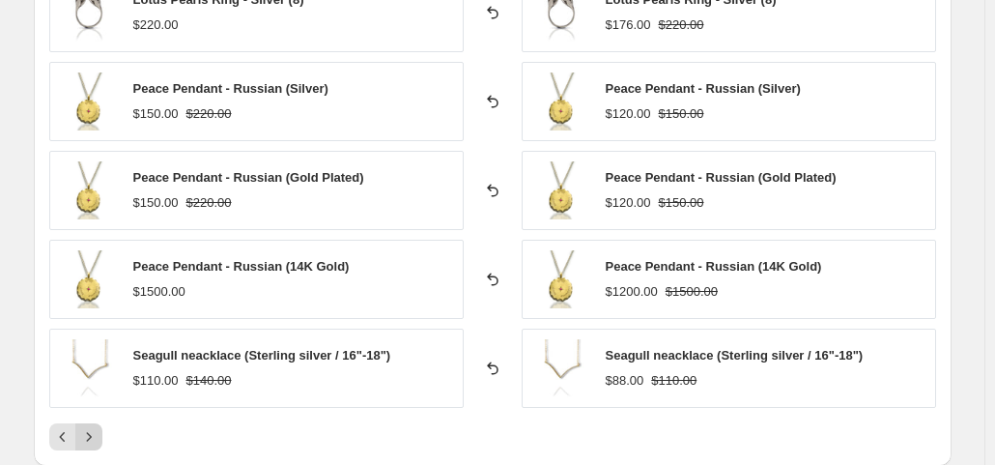
click at [92, 427] on icon "Next" at bounding box center [88, 436] width 19 height 19
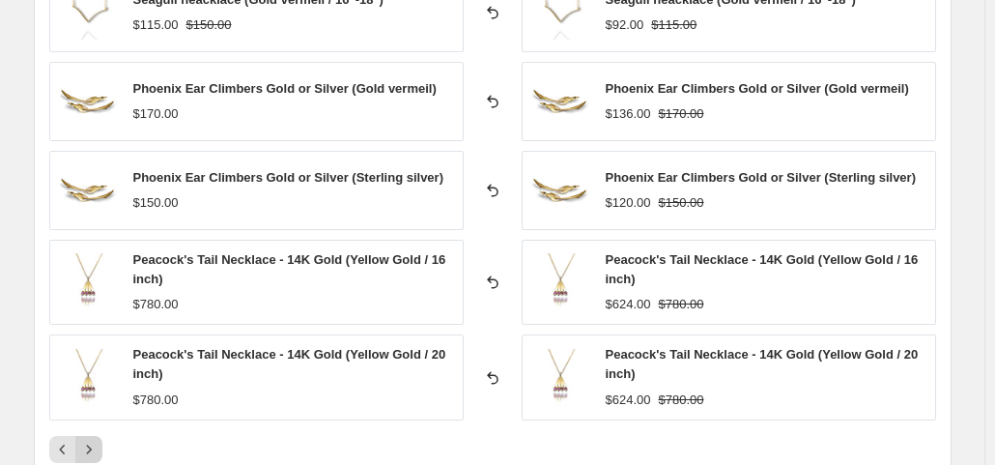
click at [92, 436] on button "Next" at bounding box center [88, 449] width 27 height 27
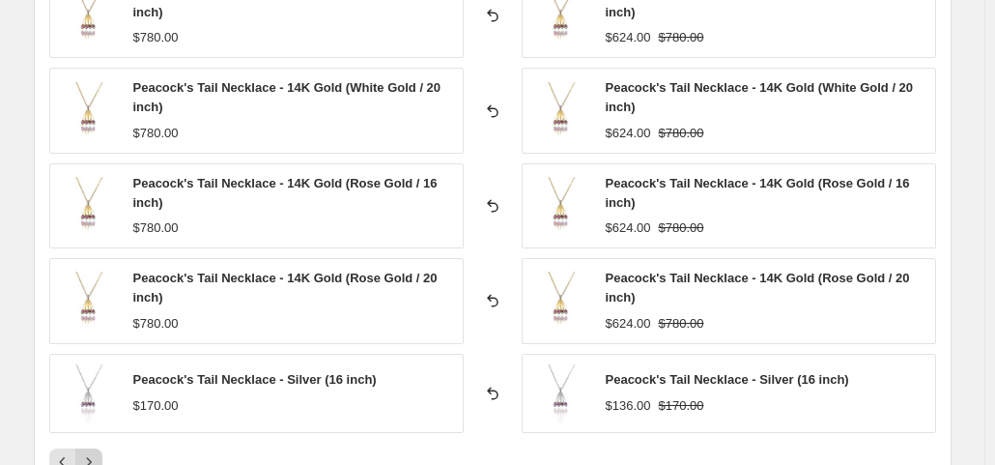
click at [94, 452] on icon "Next" at bounding box center [88, 461] width 19 height 19
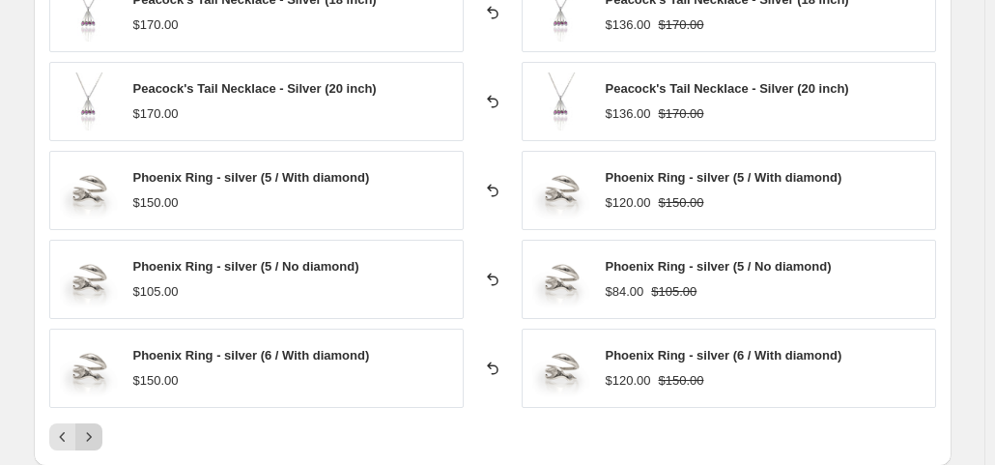
click at [94, 427] on icon "Next" at bounding box center [88, 436] width 19 height 19
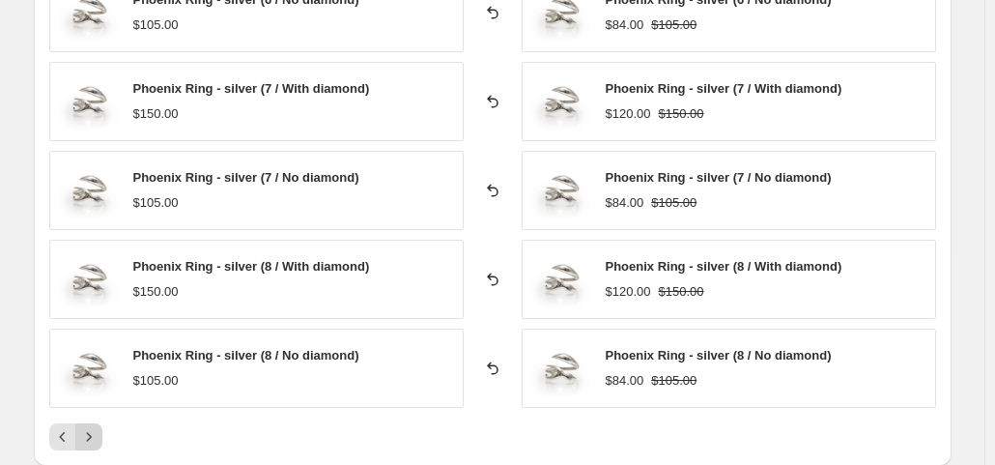
click at [94, 427] on icon "Next" at bounding box center [88, 436] width 19 height 19
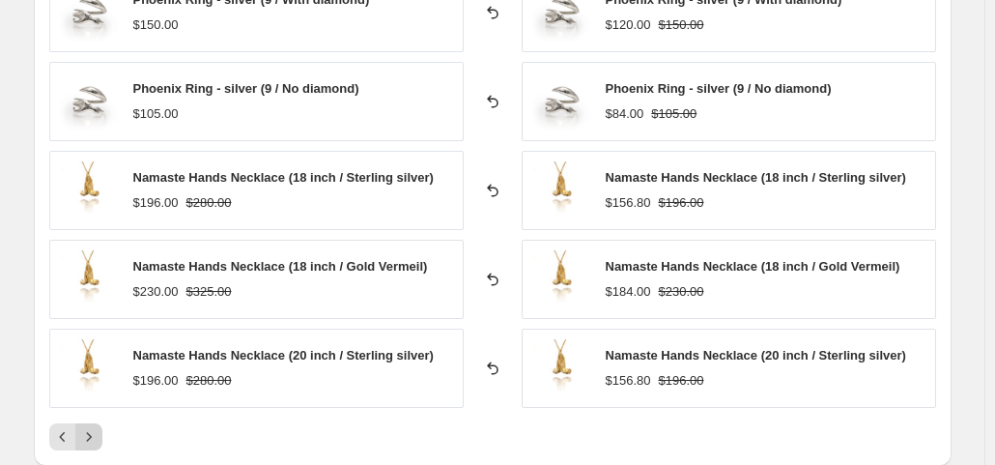
click at [94, 427] on icon "Next" at bounding box center [88, 436] width 19 height 19
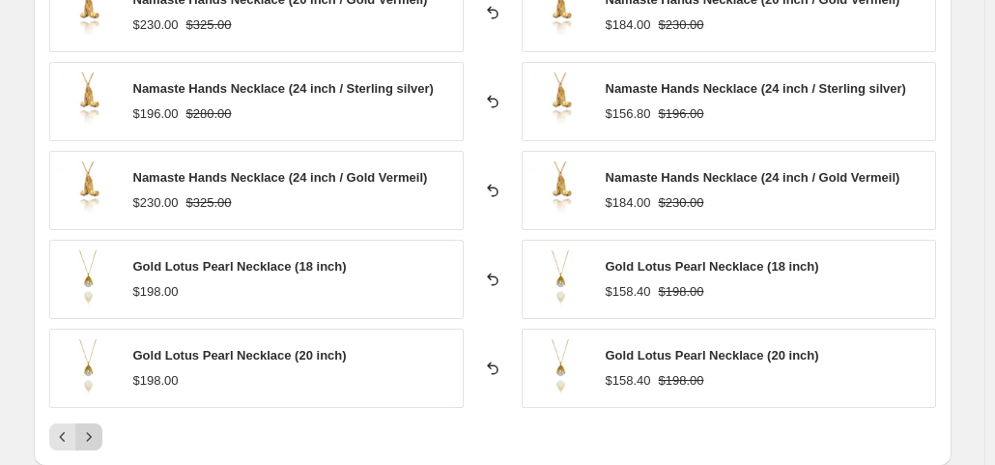
click at [94, 427] on icon "Next" at bounding box center [88, 436] width 19 height 19
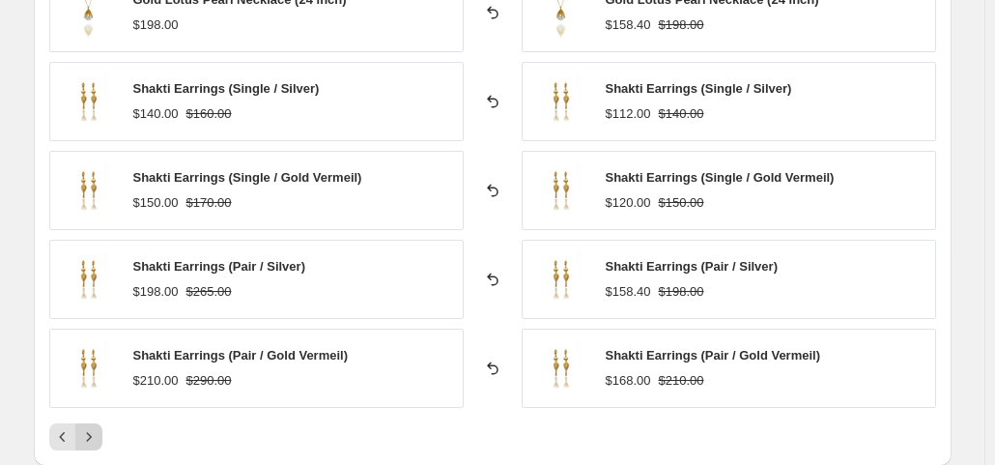
click at [94, 427] on icon "Next" at bounding box center [88, 436] width 19 height 19
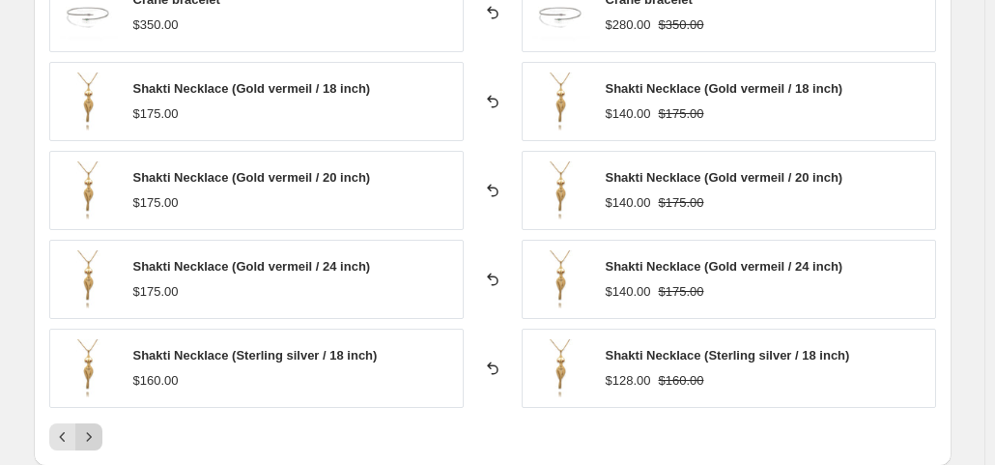
click at [94, 427] on icon "Next" at bounding box center [88, 436] width 19 height 19
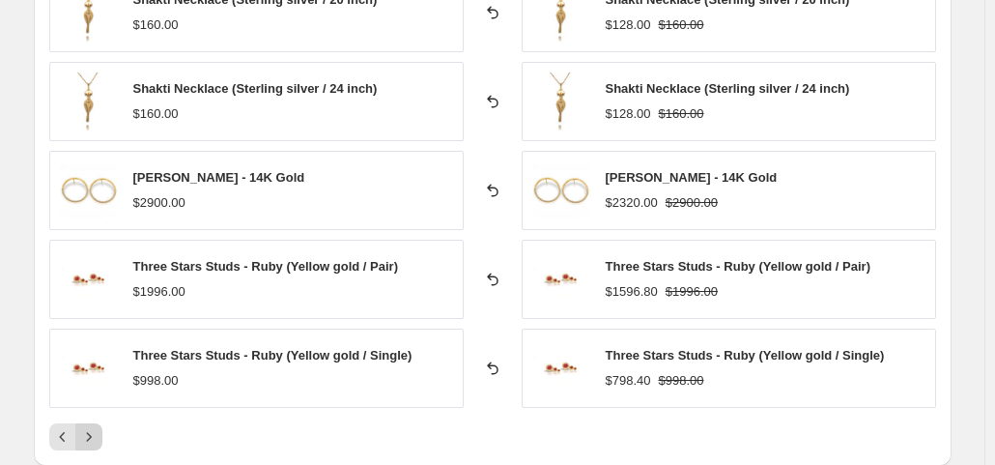
click at [94, 427] on icon "Next" at bounding box center [88, 436] width 19 height 19
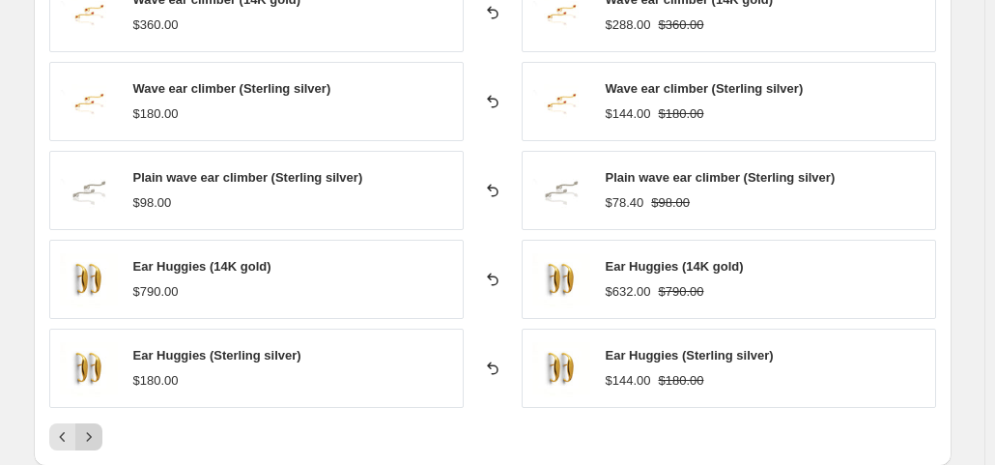
click at [91, 432] on icon "Next" at bounding box center [88, 436] width 5 height 9
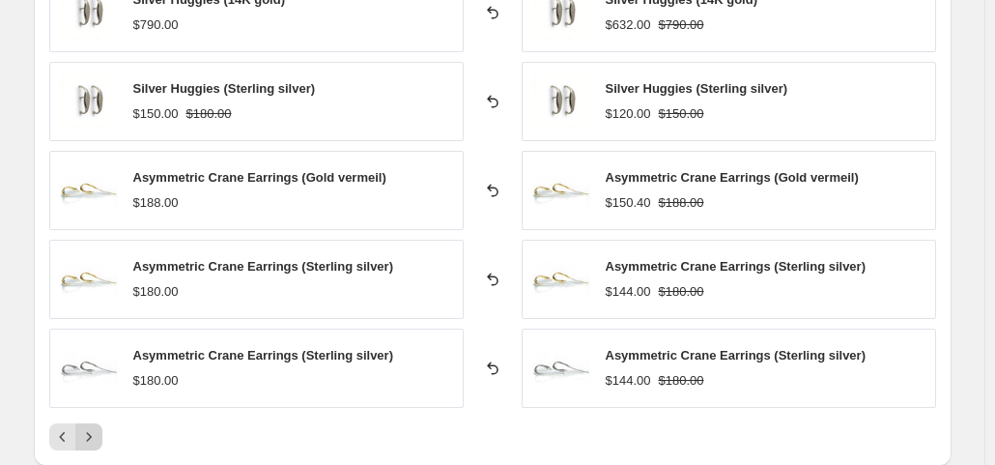
click at [91, 432] on icon "Next" at bounding box center [88, 436] width 5 height 9
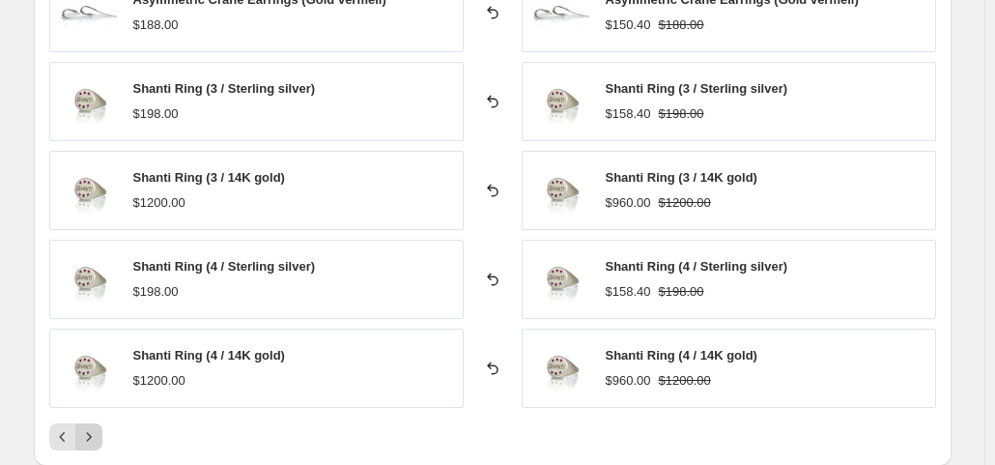
click at [91, 432] on icon "Next" at bounding box center [88, 436] width 5 height 9
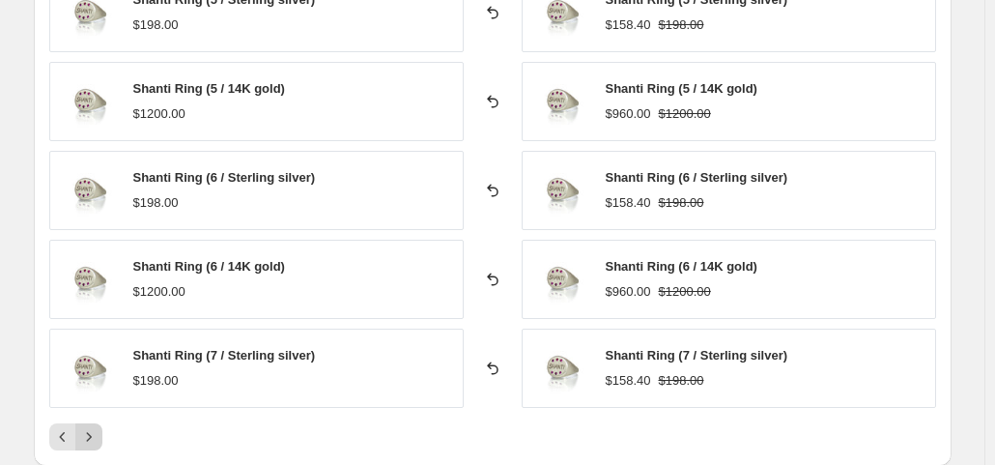
click at [91, 432] on icon "Next" at bounding box center [88, 436] width 5 height 9
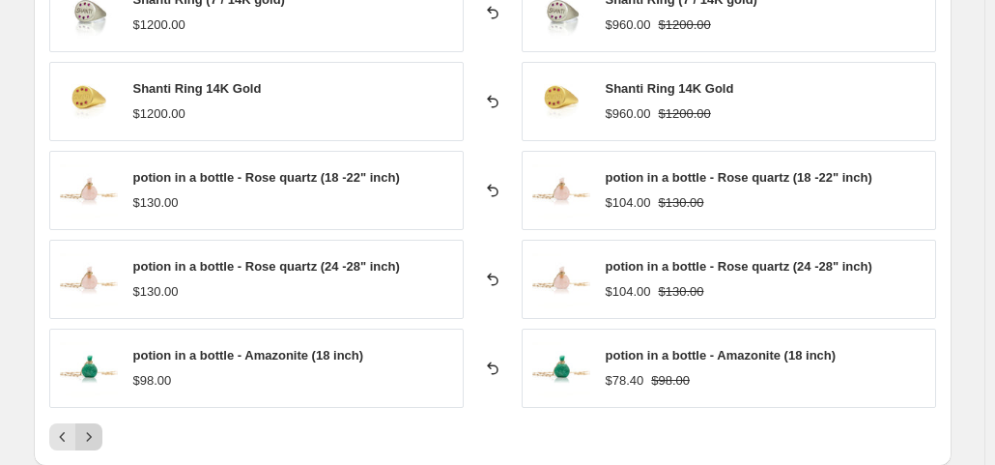
click at [91, 432] on icon "Next" at bounding box center [88, 436] width 5 height 9
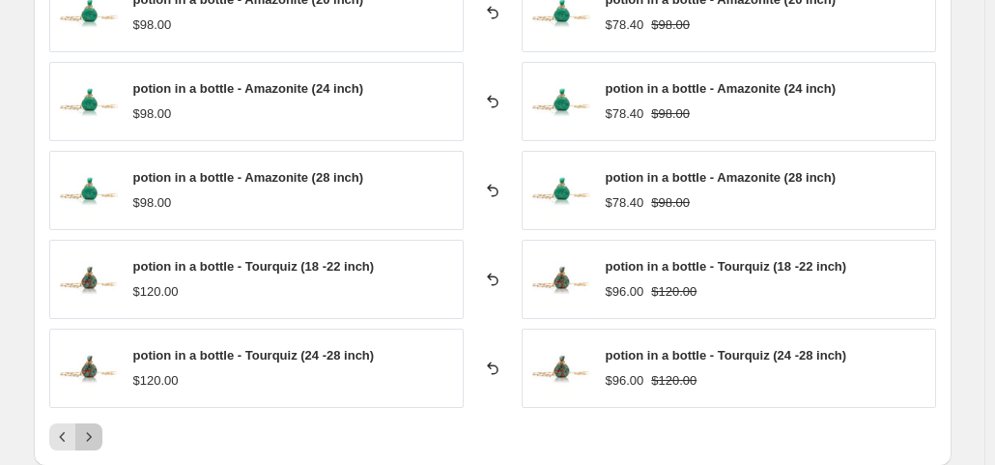
click at [91, 432] on icon "Next" at bounding box center [88, 436] width 5 height 9
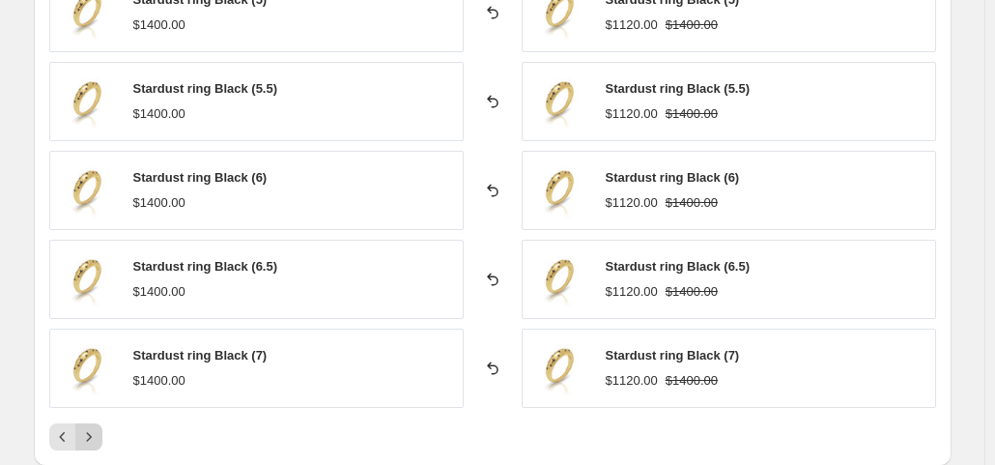
click at [91, 432] on icon "Next" at bounding box center [88, 436] width 5 height 9
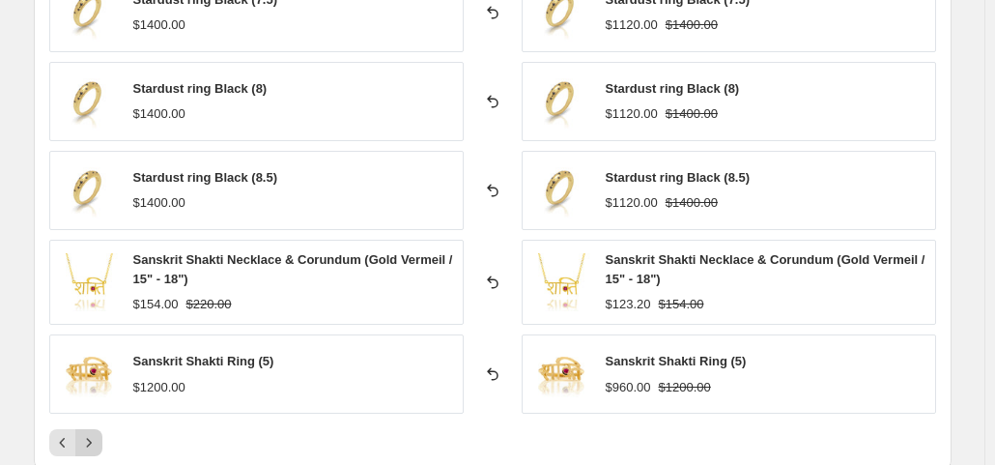
click at [91, 433] on icon "Next" at bounding box center [88, 442] width 19 height 19
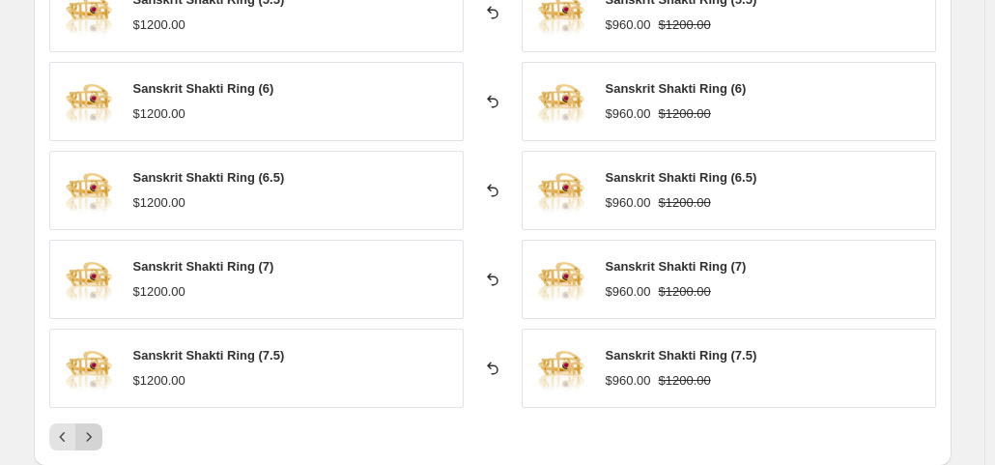
click at [91, 427] on icon "Next" at bounding box center [88, 436] width 19 height 19
